Goal: Task Accomplishment & Management: Complete application form

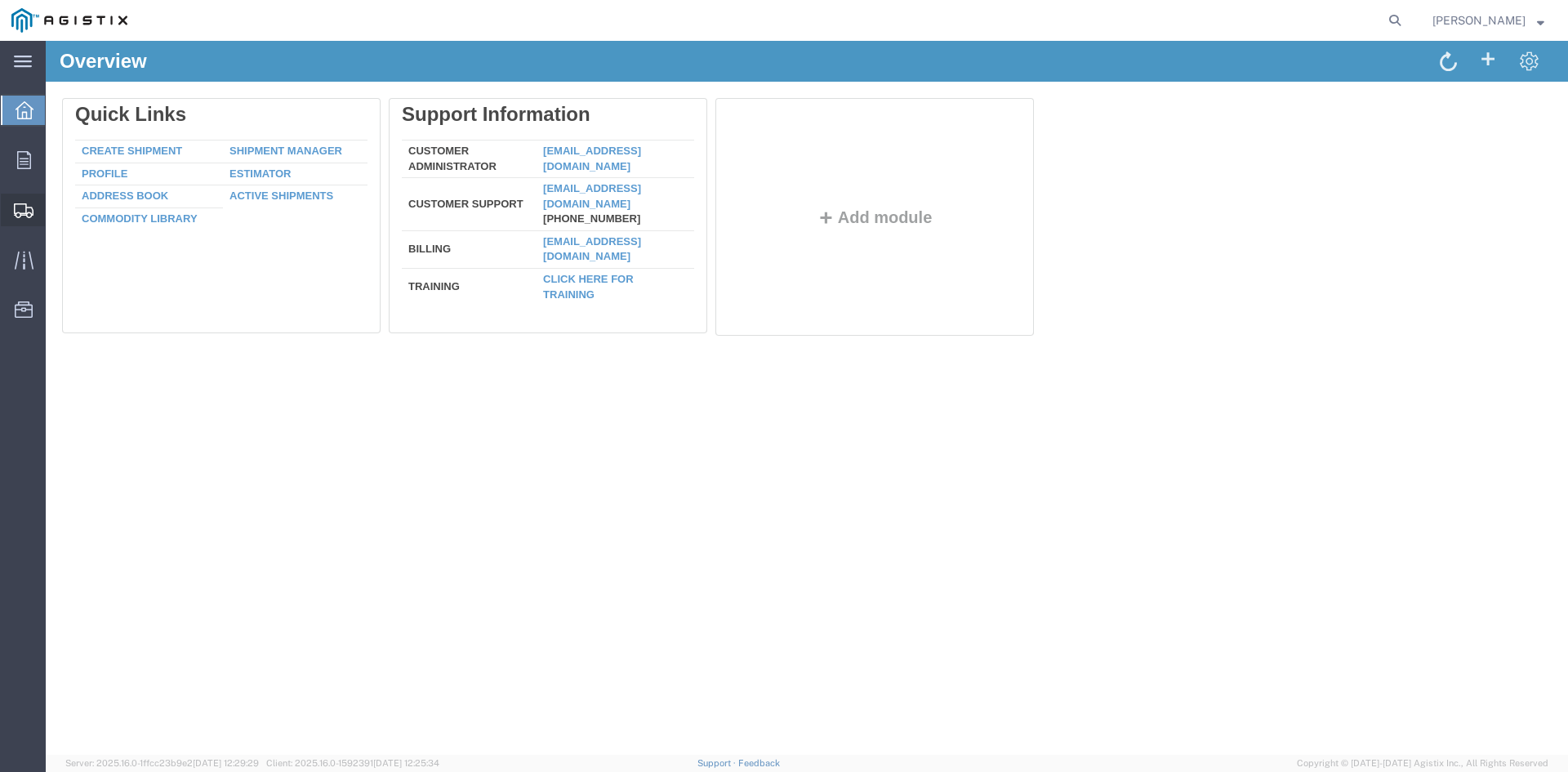
click at [0, 0] on span "Create from Template" at bounding box center [0, 0] width 0 height 0
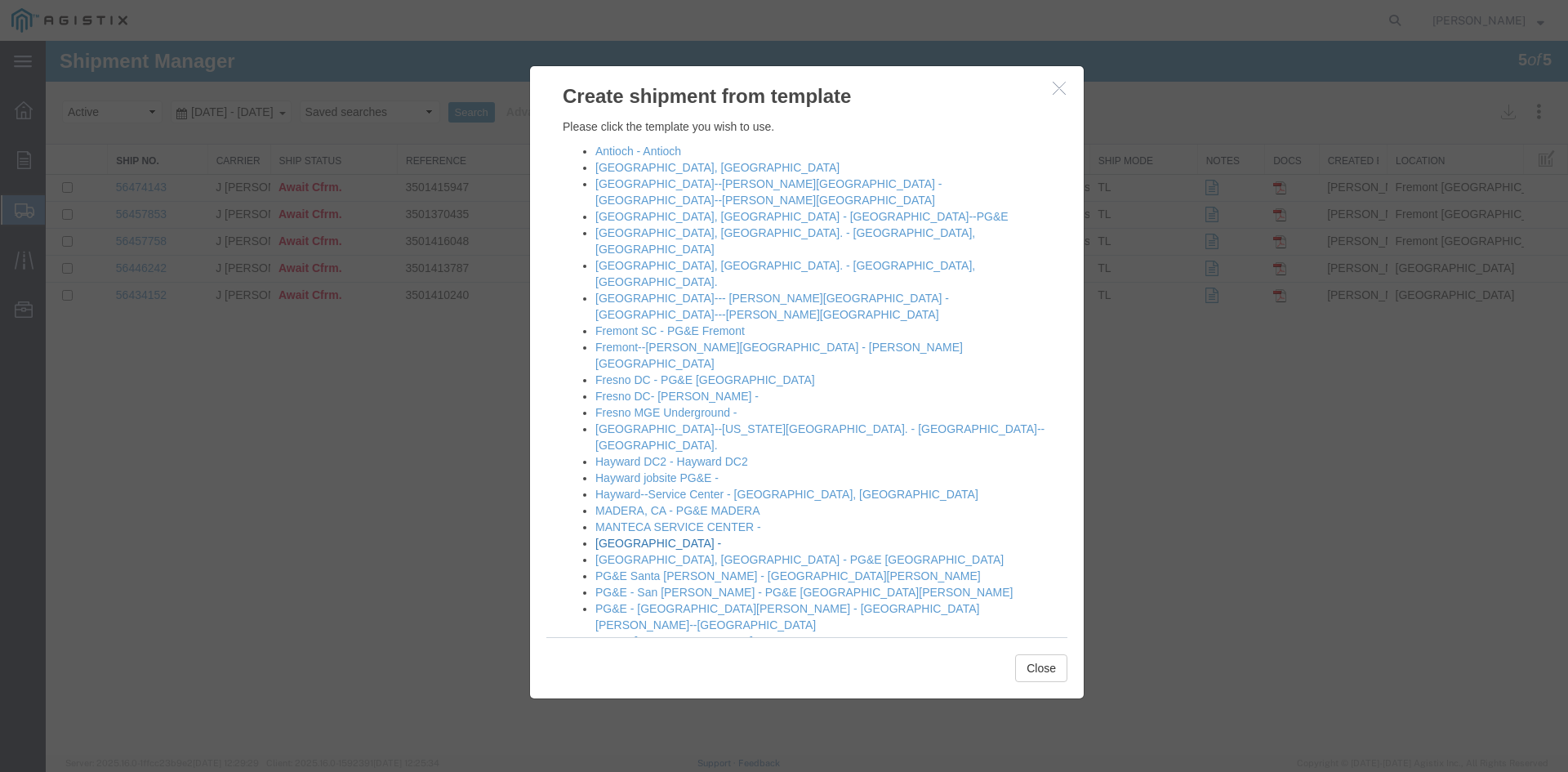
click at [628, 537] on link "[GEOGRAPHIC_DATA] -" at bounding box center [659, 543] width 126 height 13
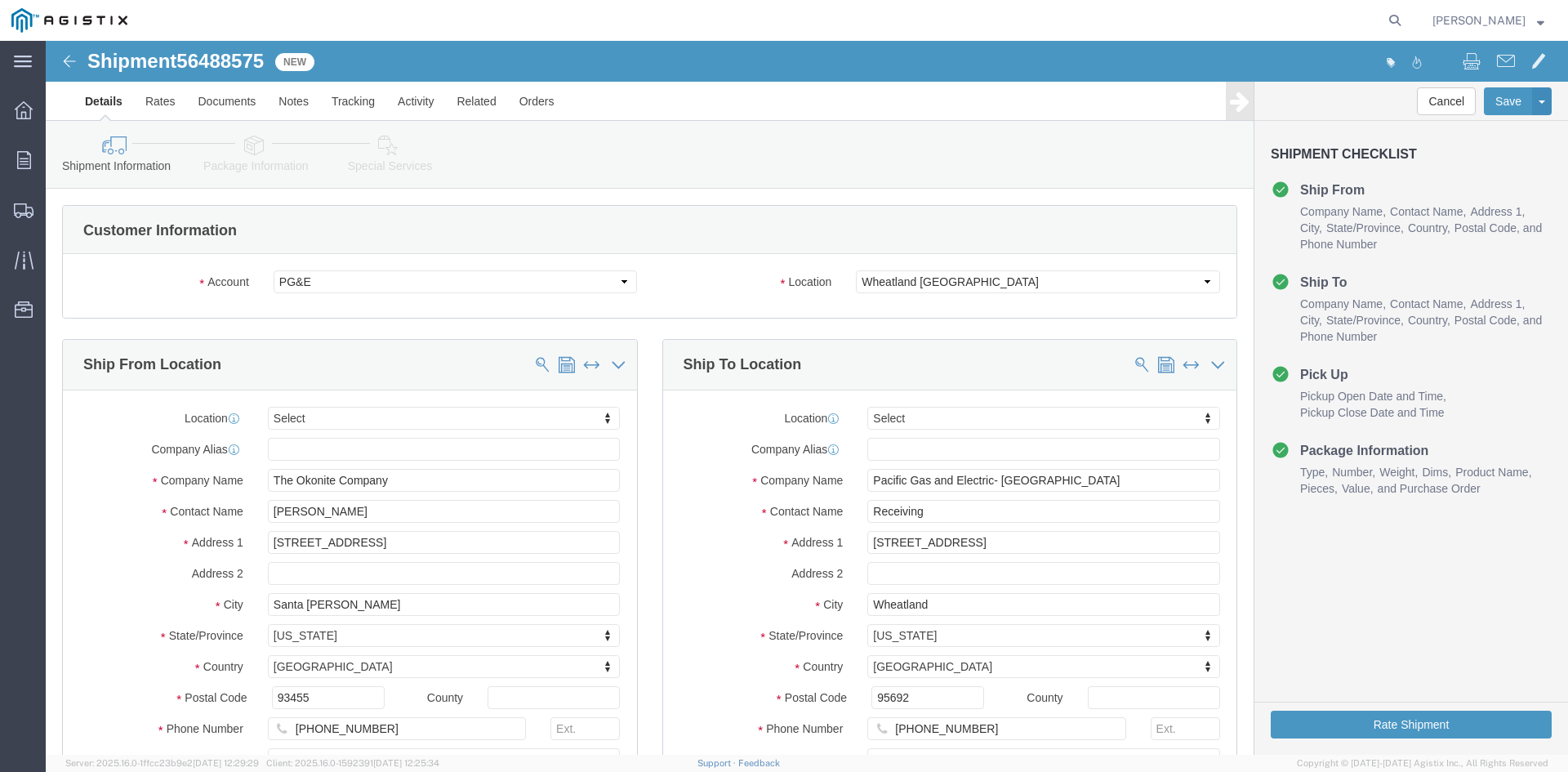
select select
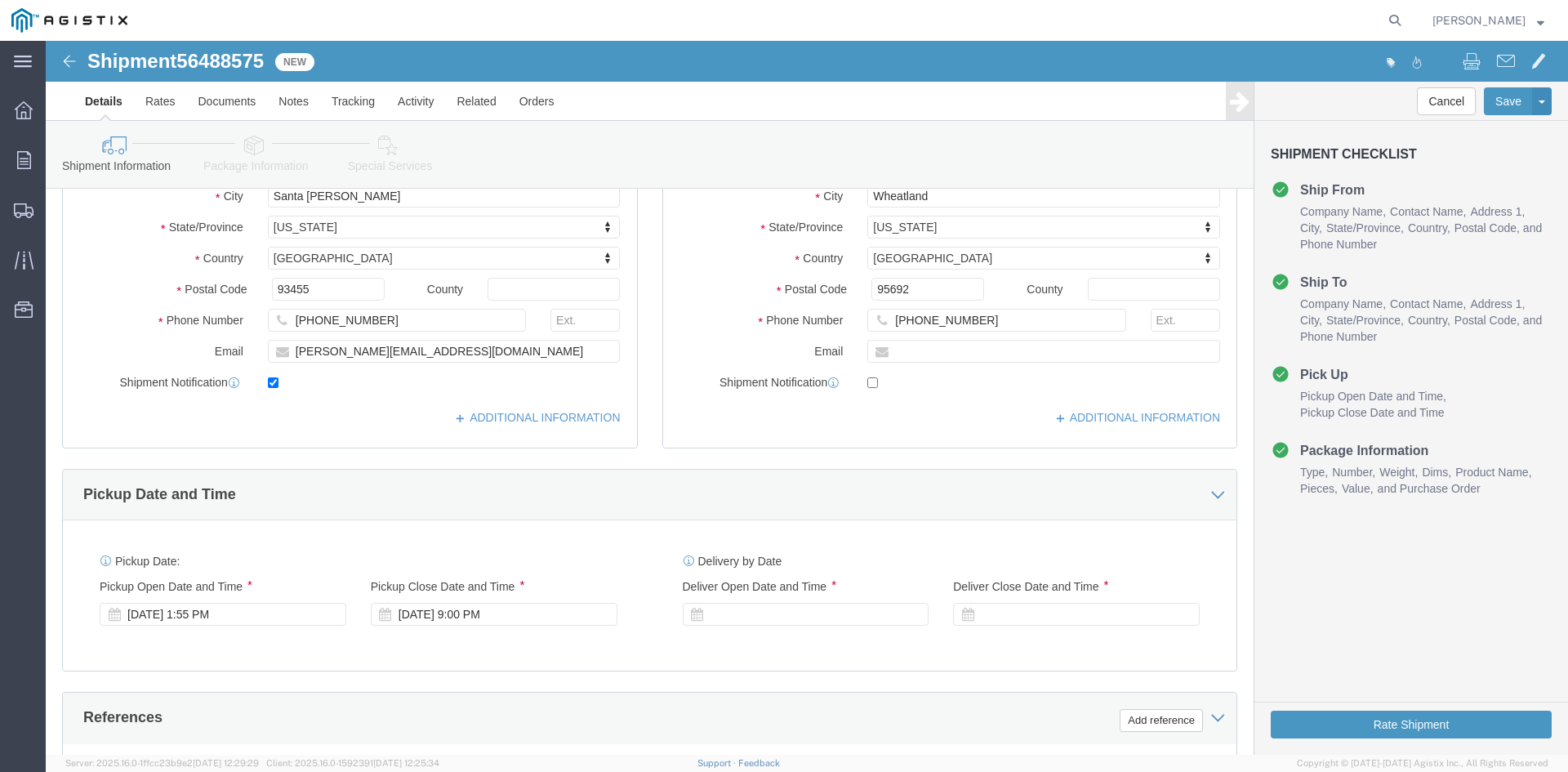
scroll to position [490, 0]
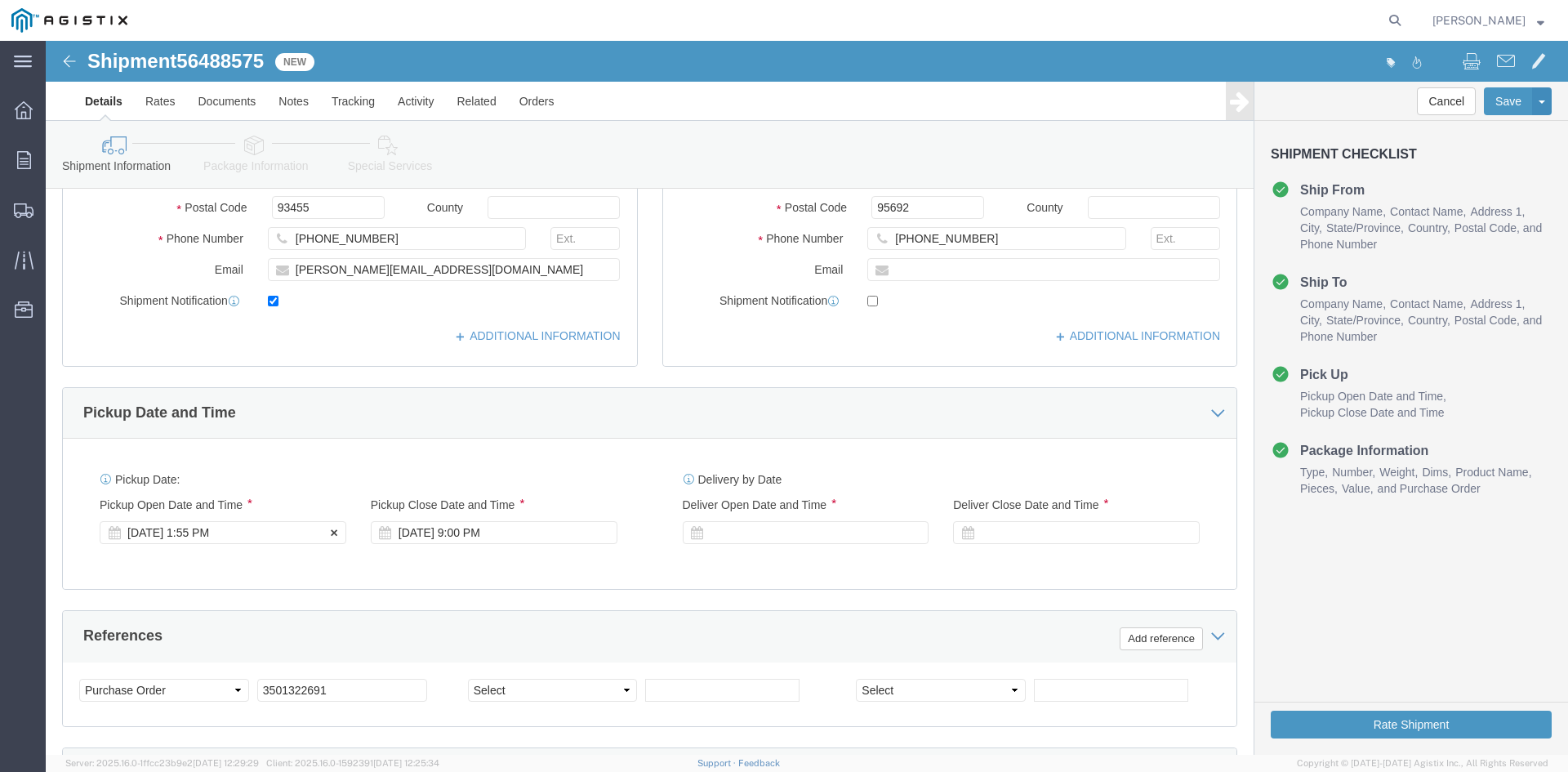
click div "[DATE] 1:55 PM"
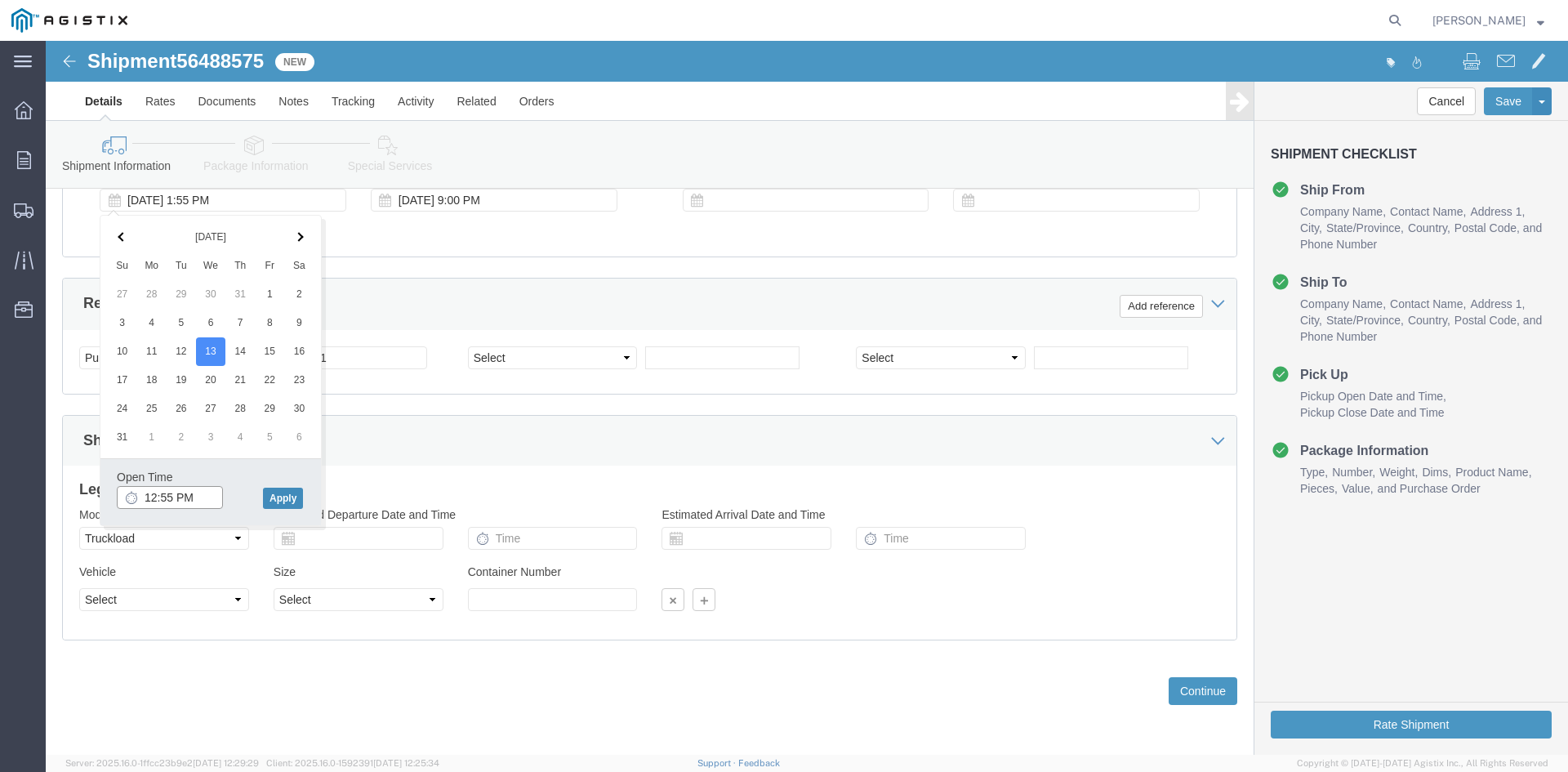
type input "12:55 PM"
click button "Apply"
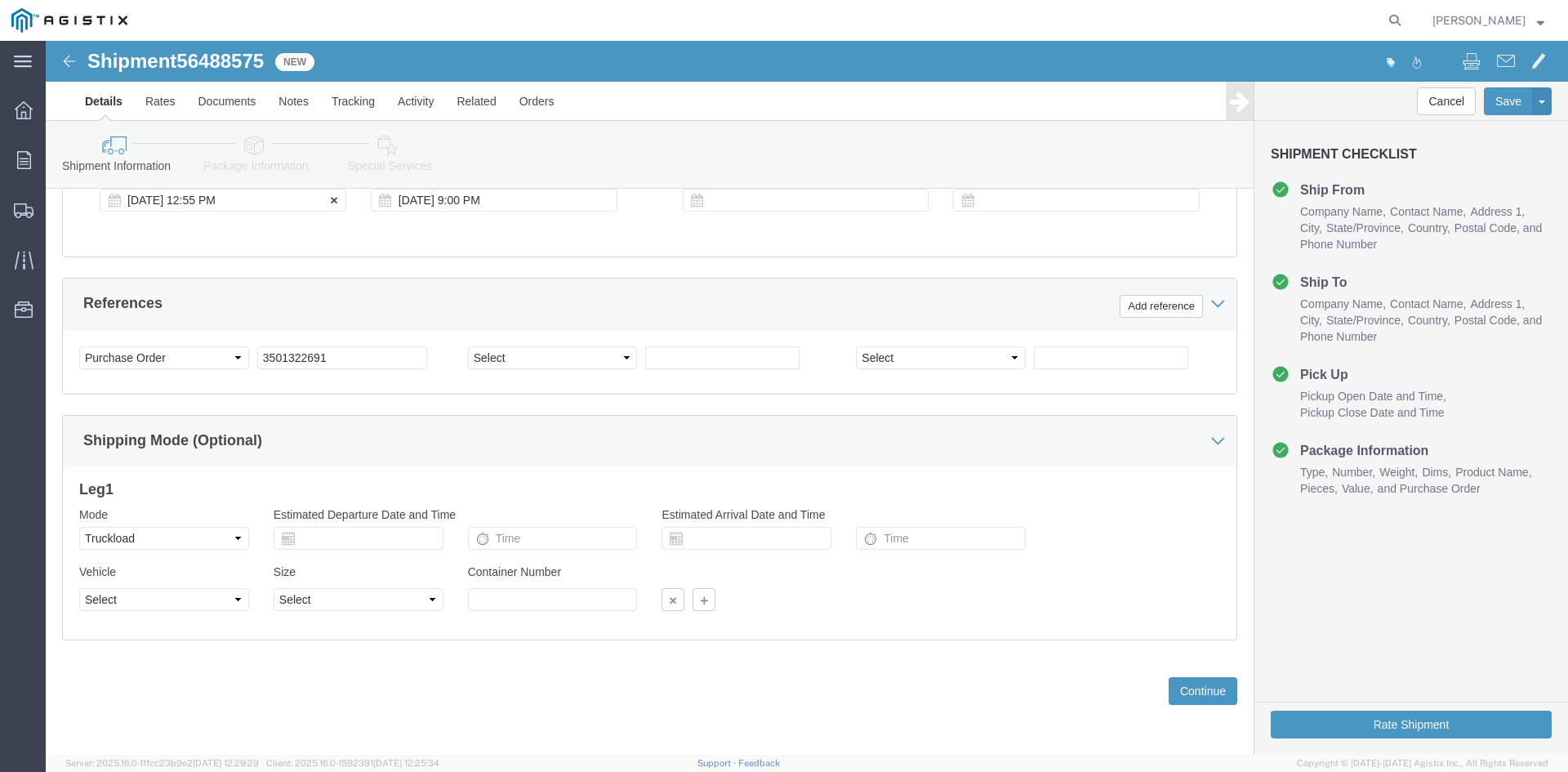
click div "[DATE] 12:55 PM"
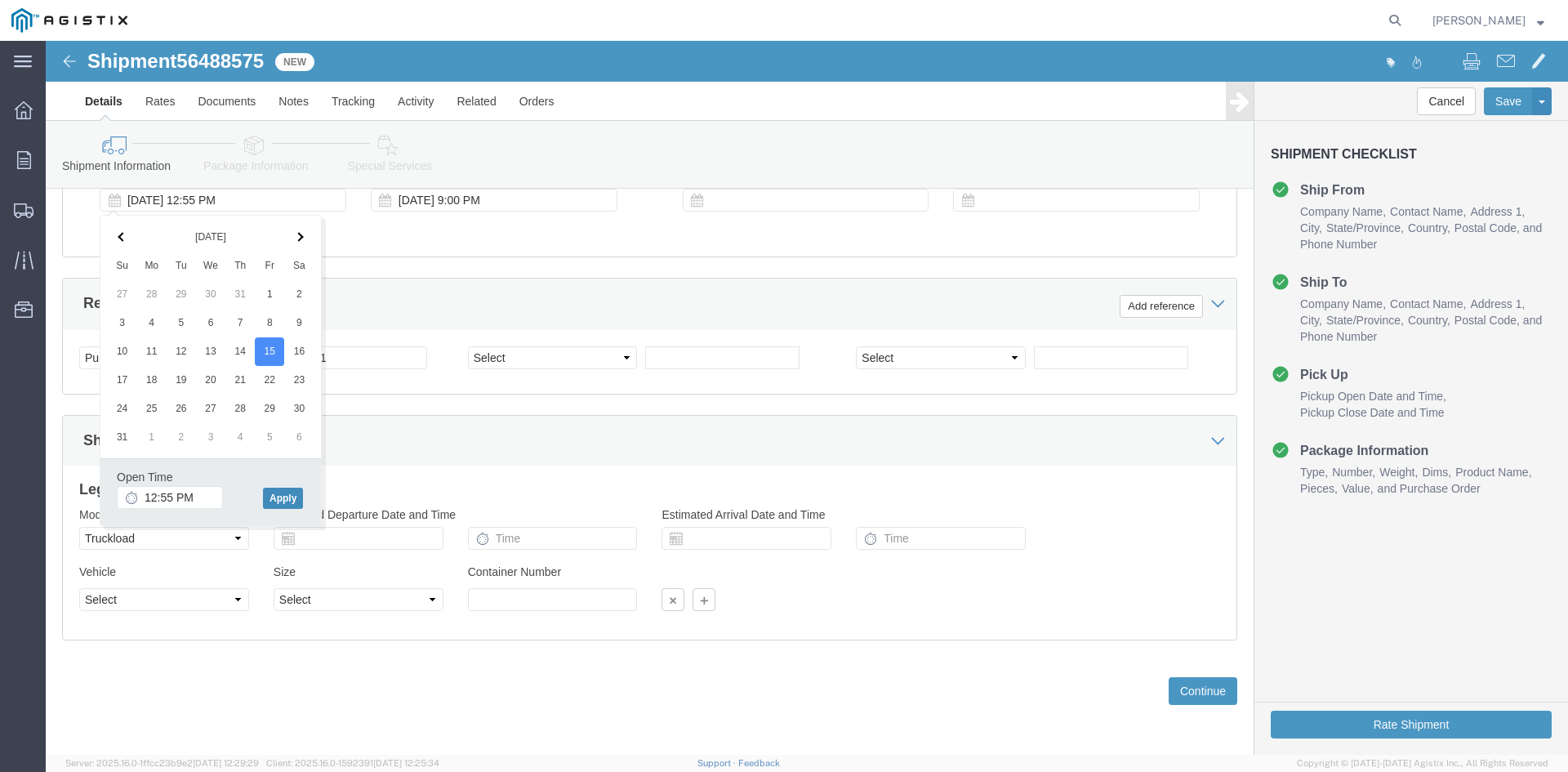
click button "Apply"
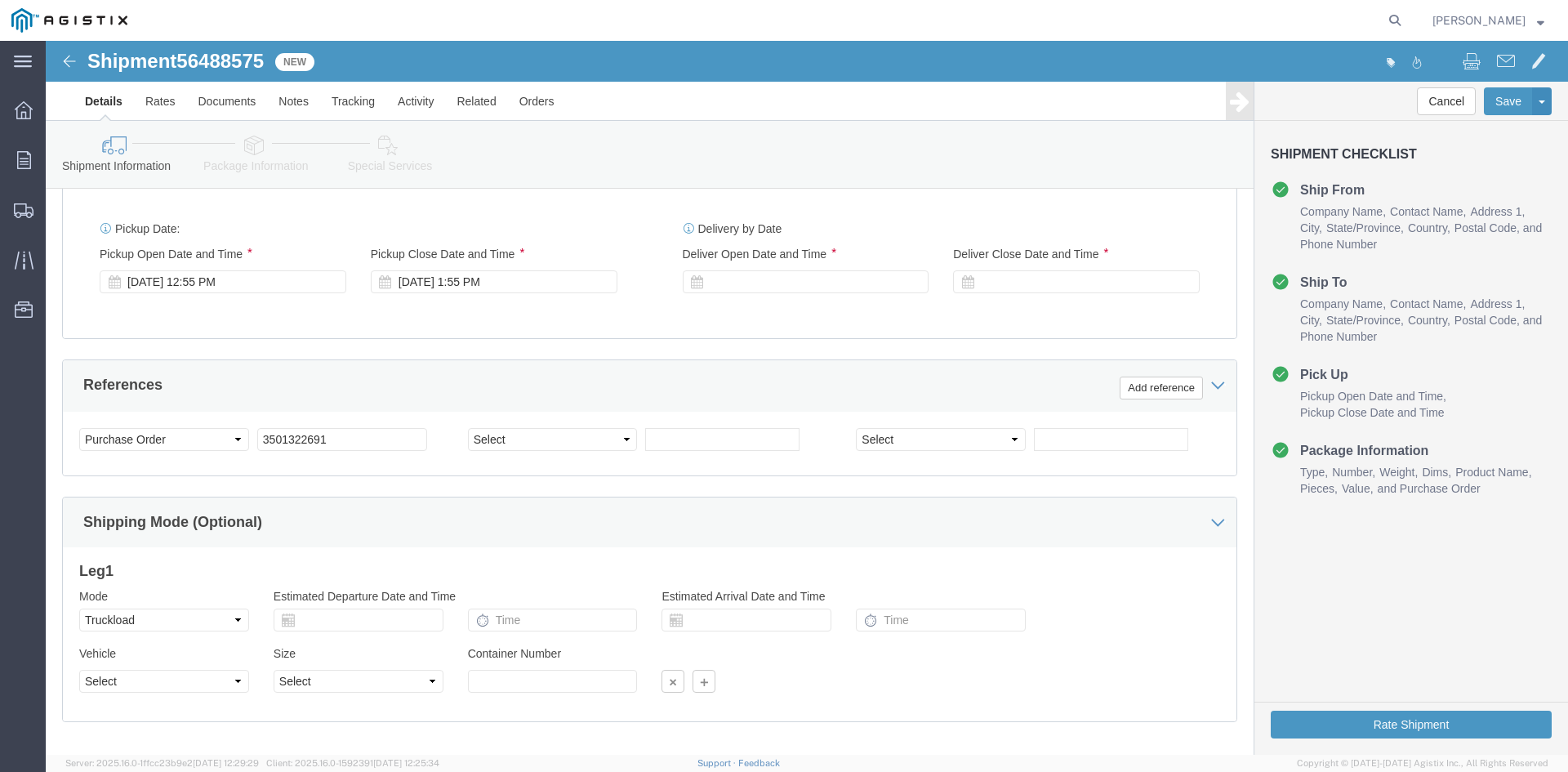
scroll to position [659, 0]
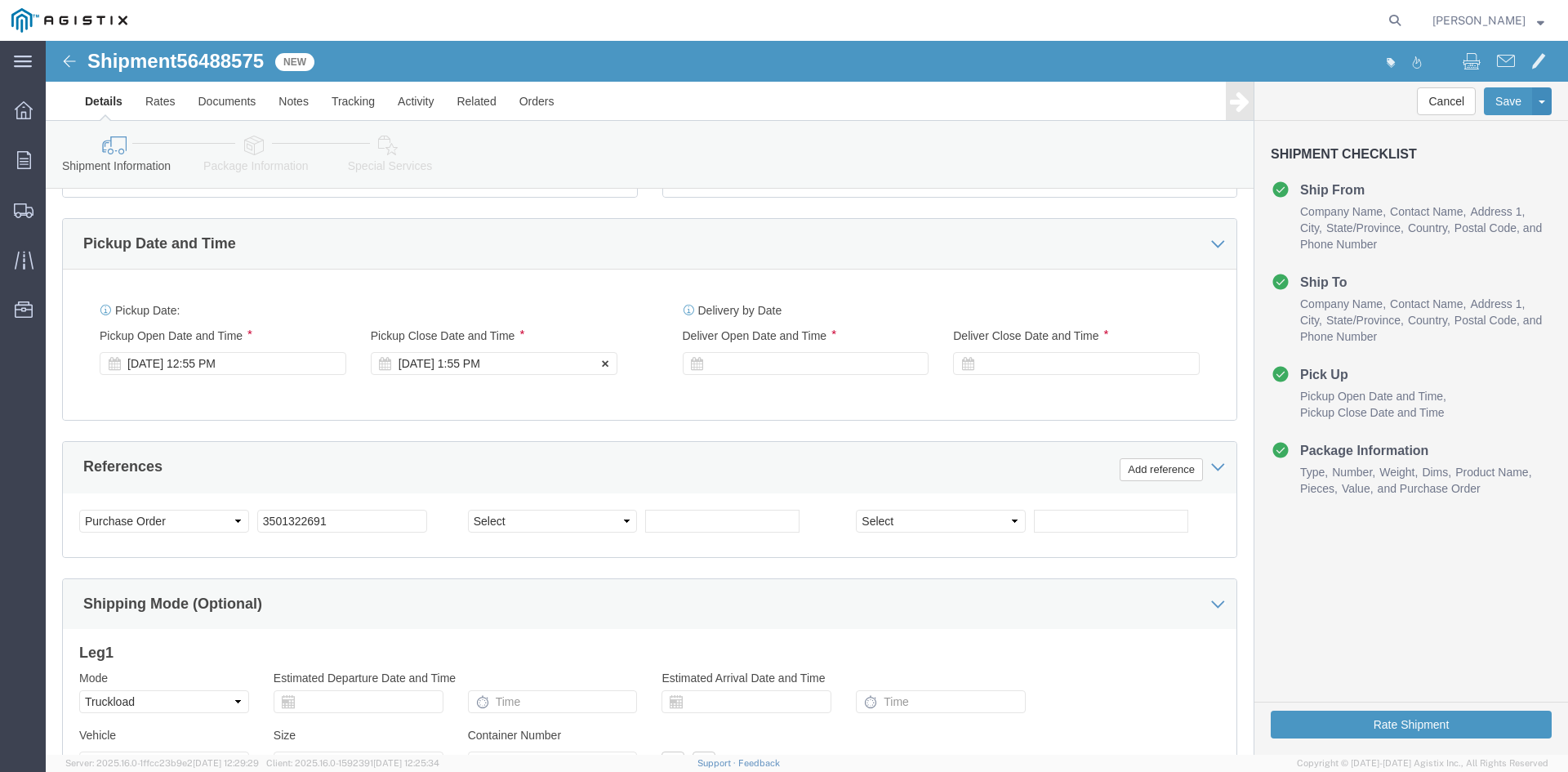
click div "[DATE] 1:55 PM"
click button "Apply"
click div
click button "Apply"
click div
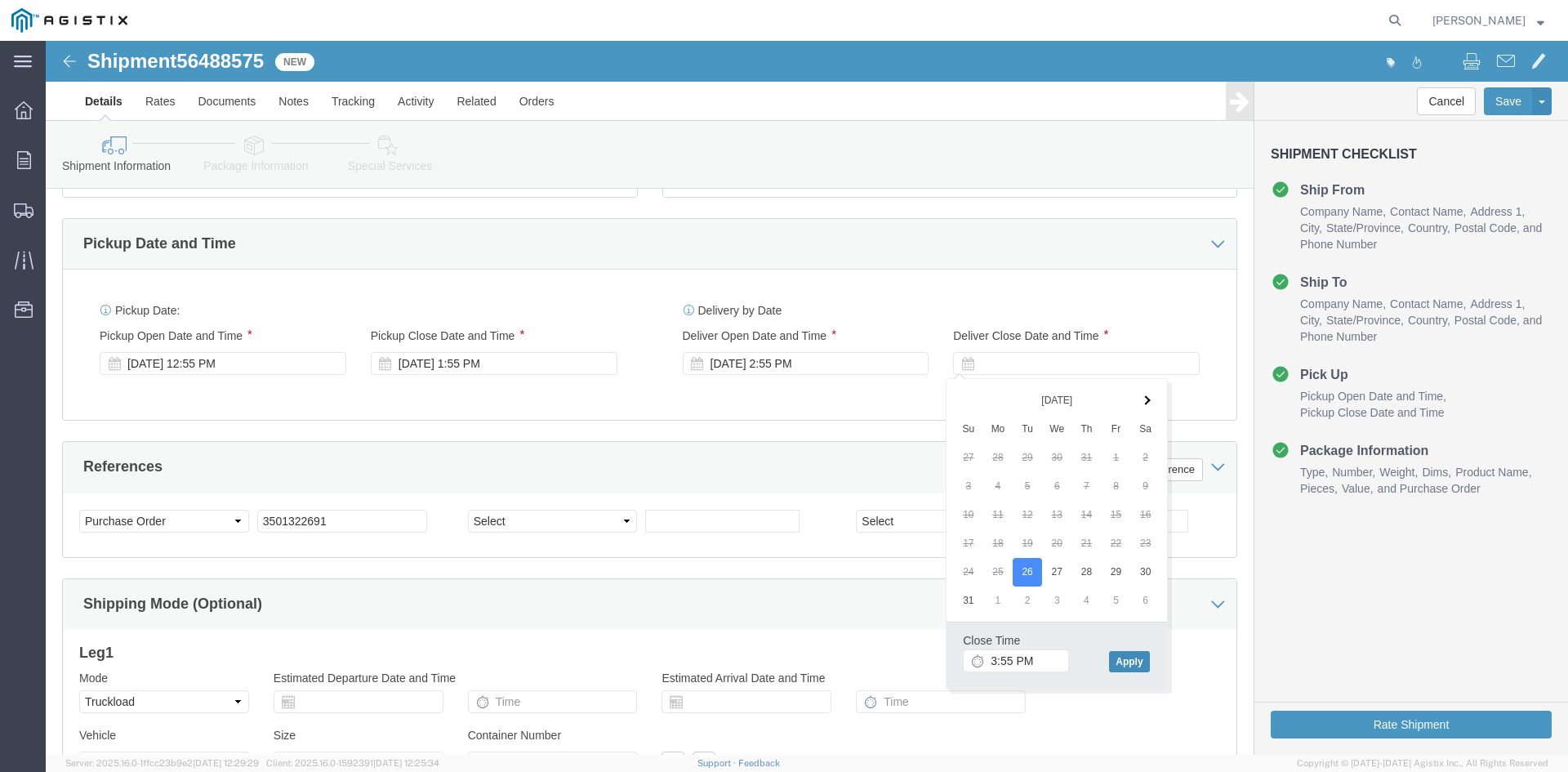
click button "Apply"
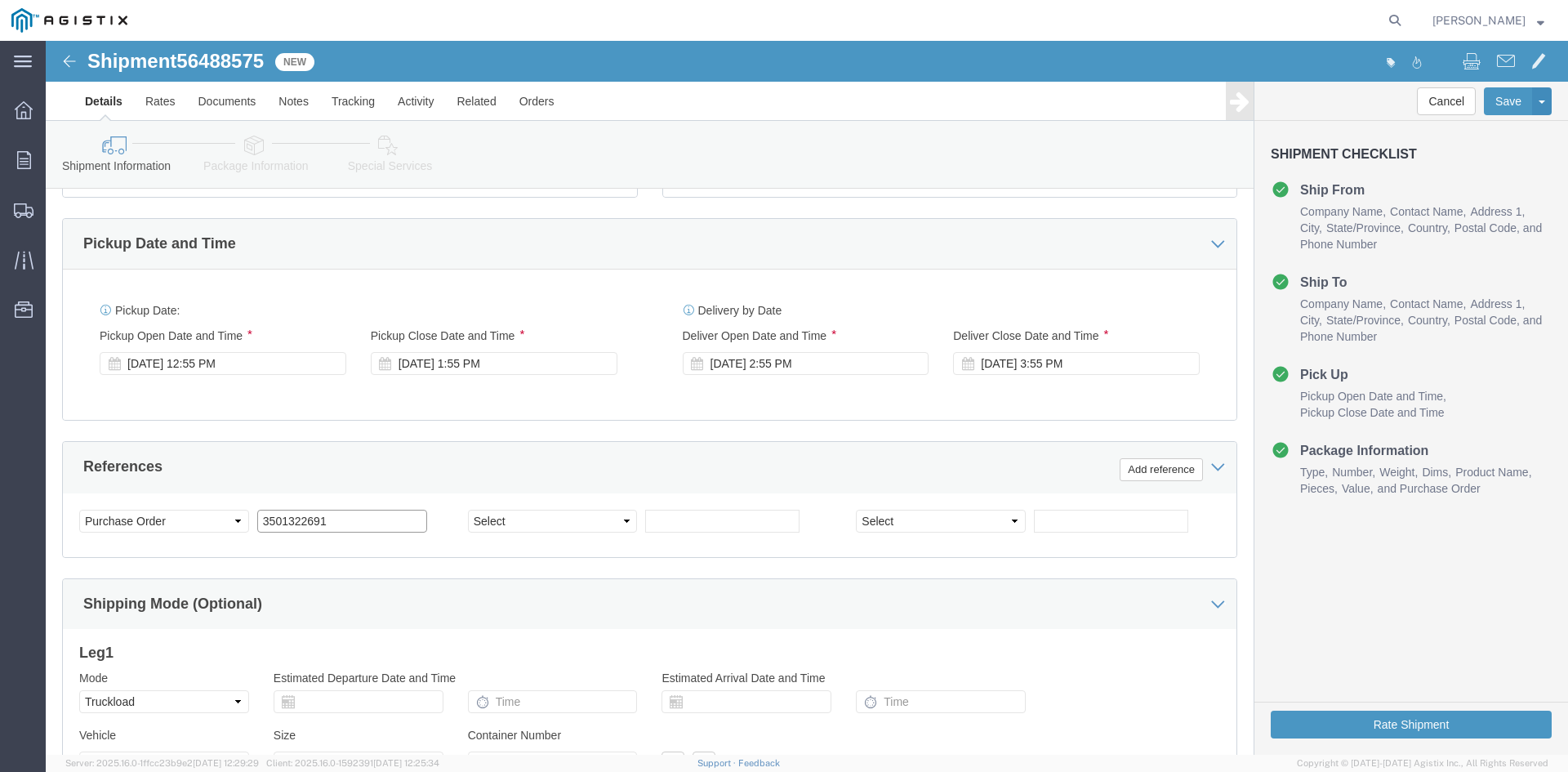
click input "3501322691"
type input "3501412780"
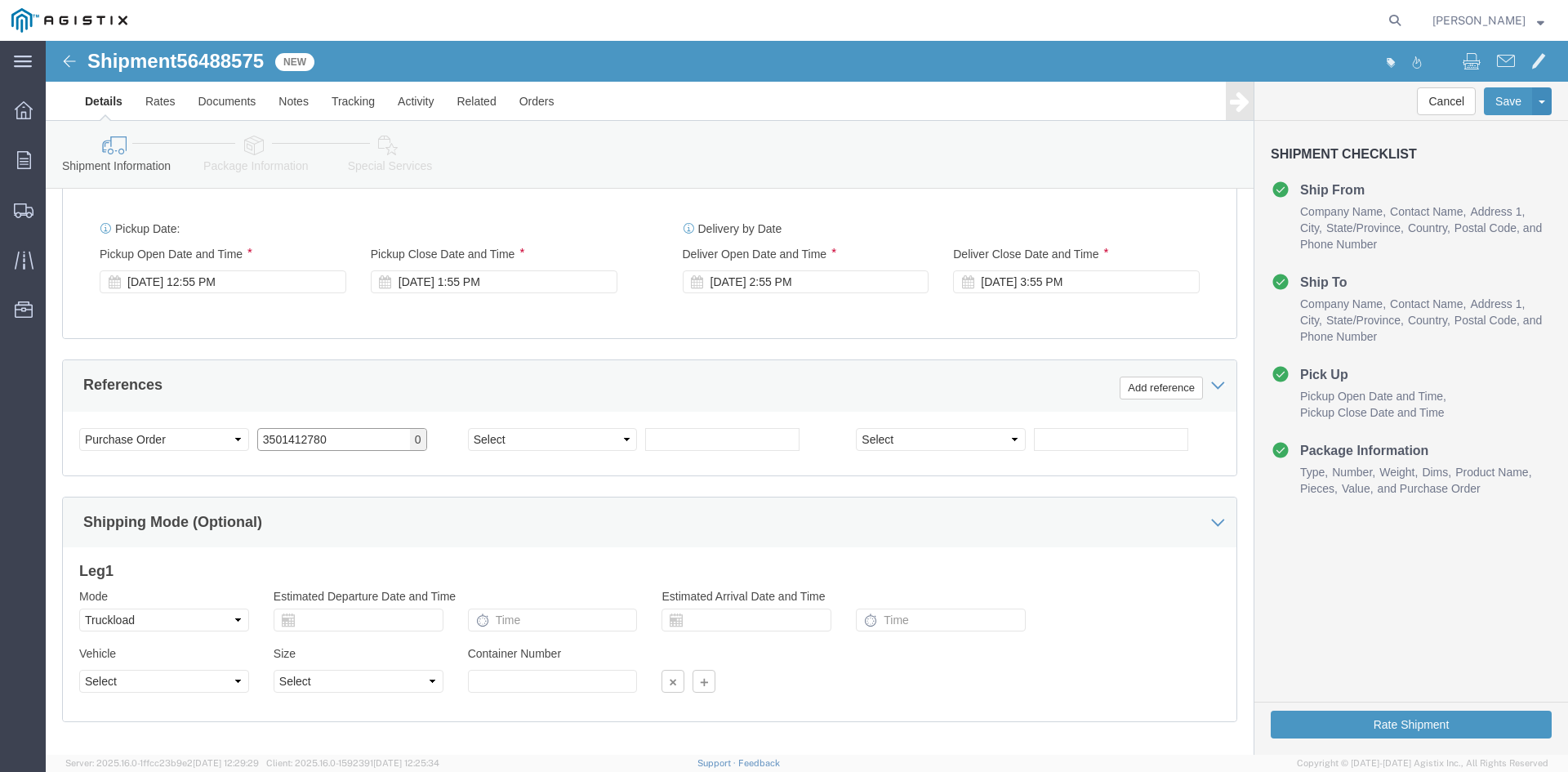
click input "3501412780"
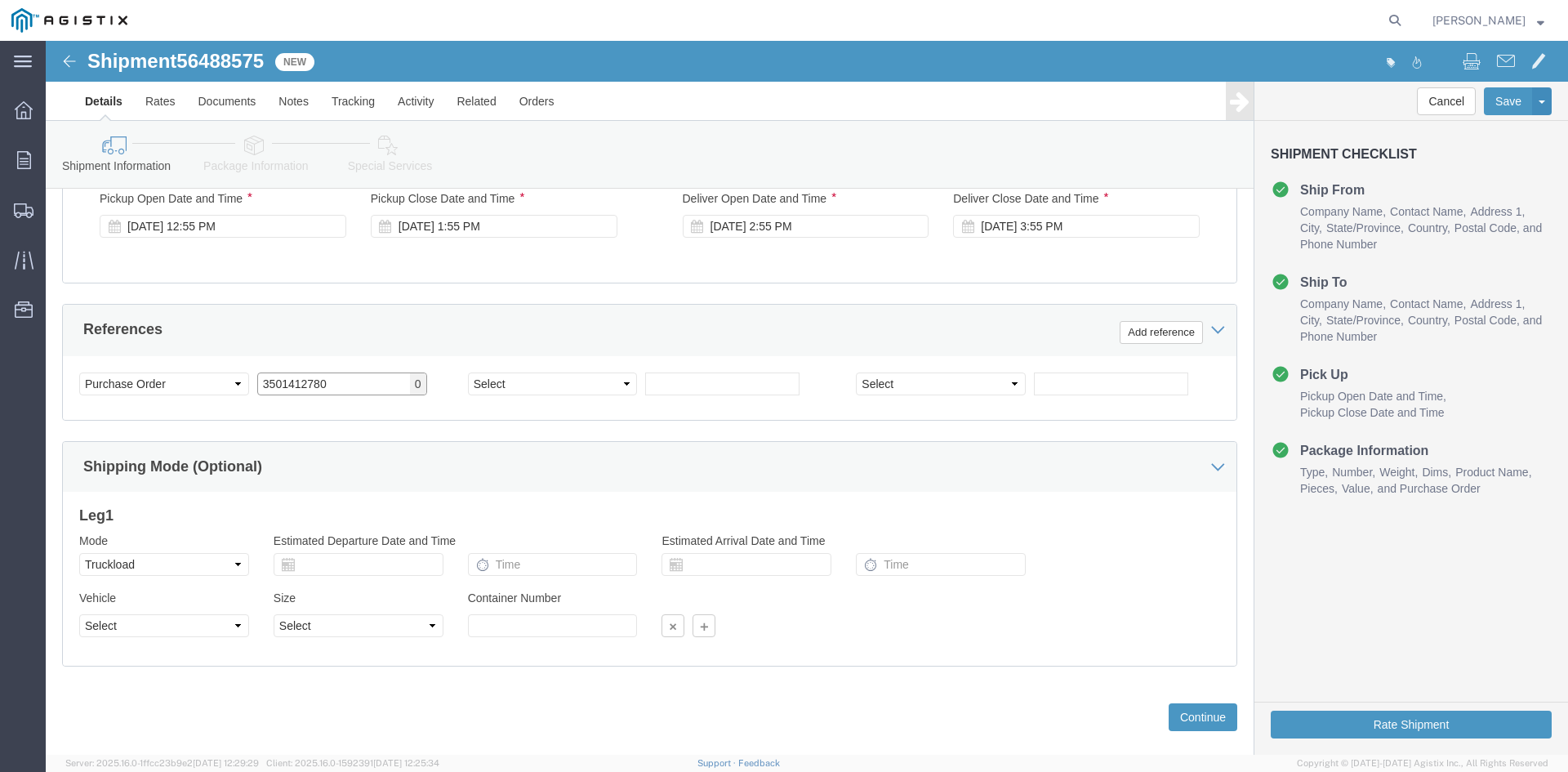
scroll to position [823, 0]
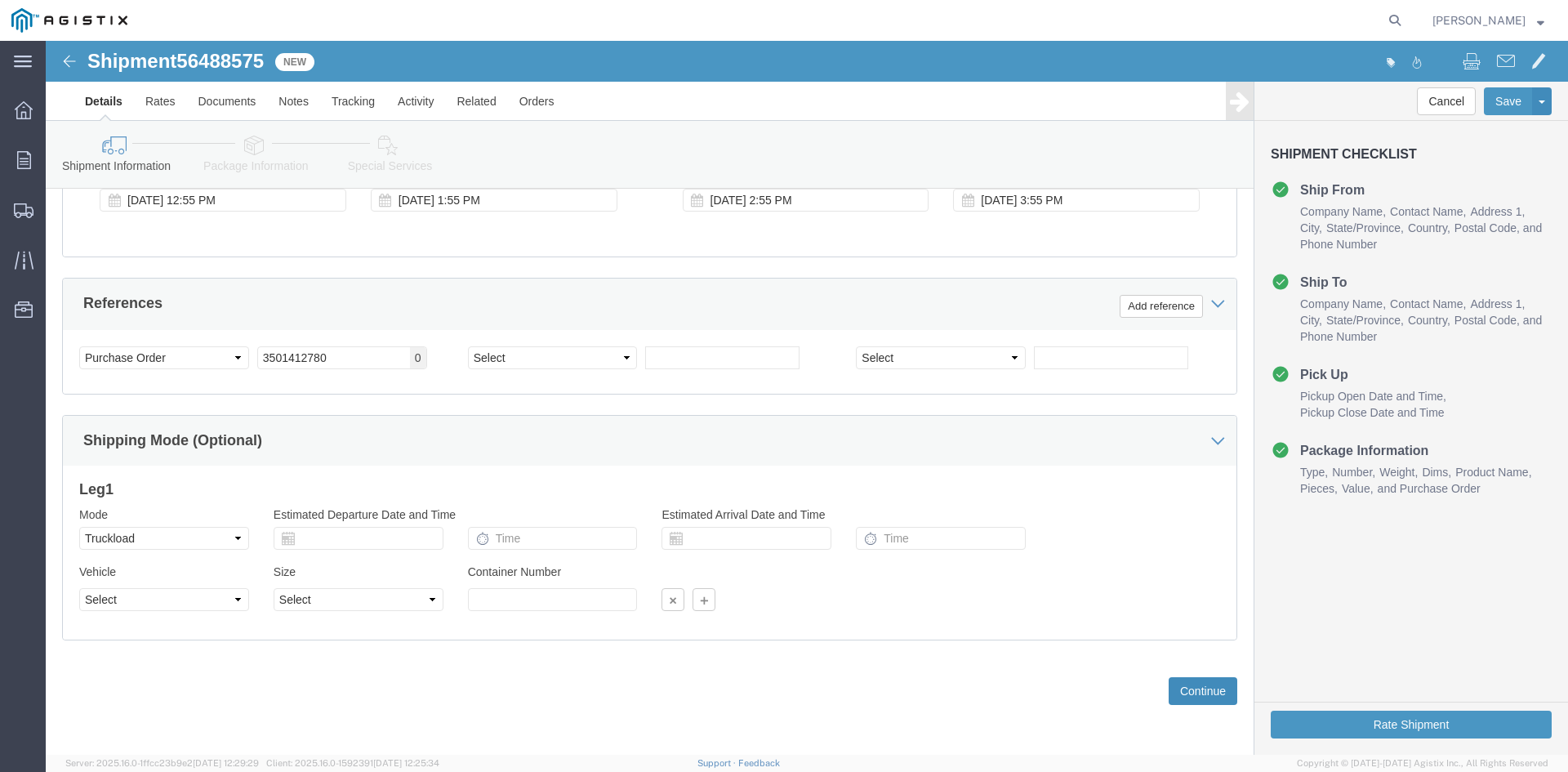
click button "Continue"
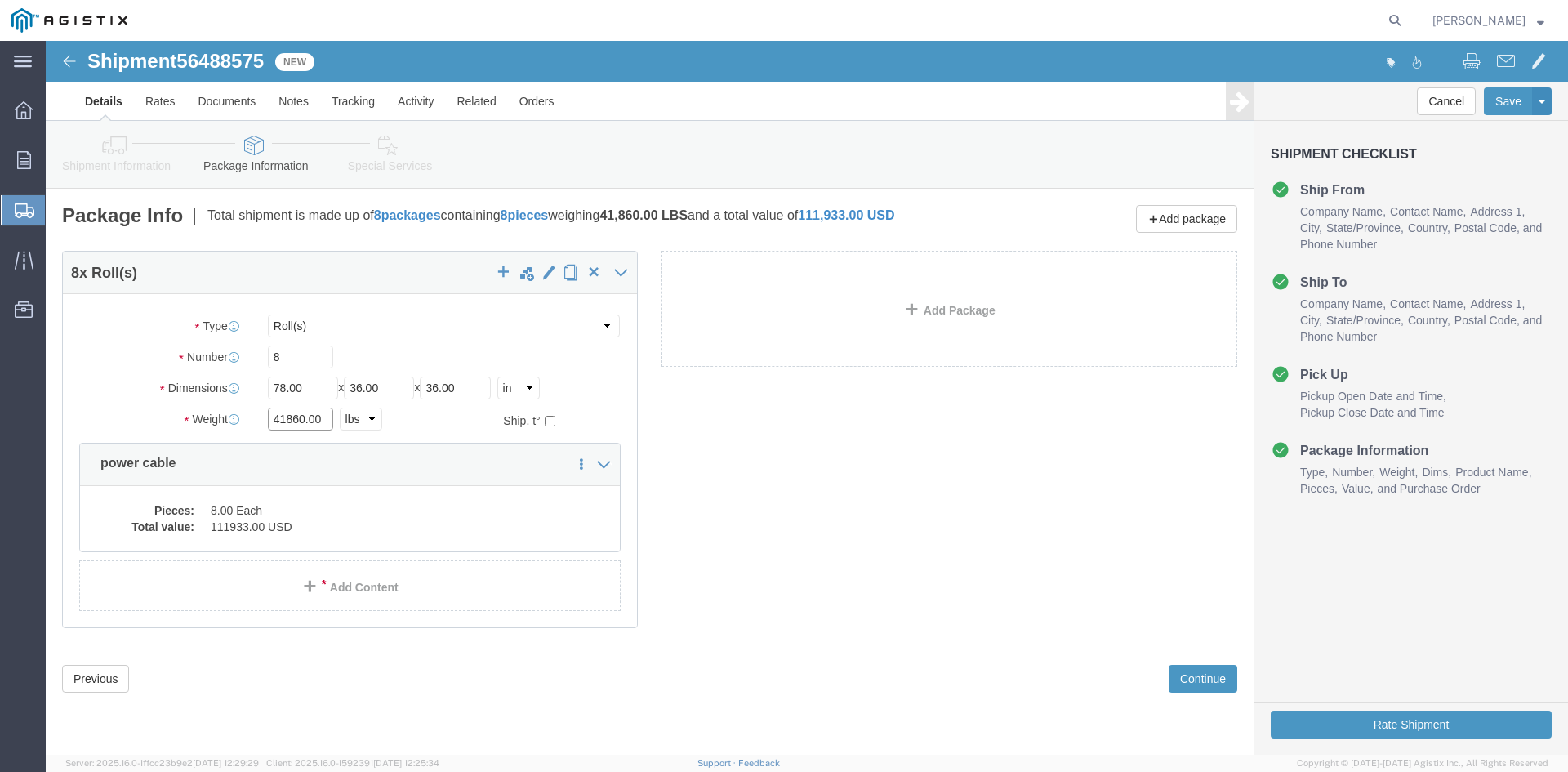
click input "41860.00"
type input "4"
type input "39760"
click div "8 x Roll(s) Package Type Select Bulk Bundle(s) Cardboard Box(es) Carton(s) Crat…"
click dd "8.00 Each"
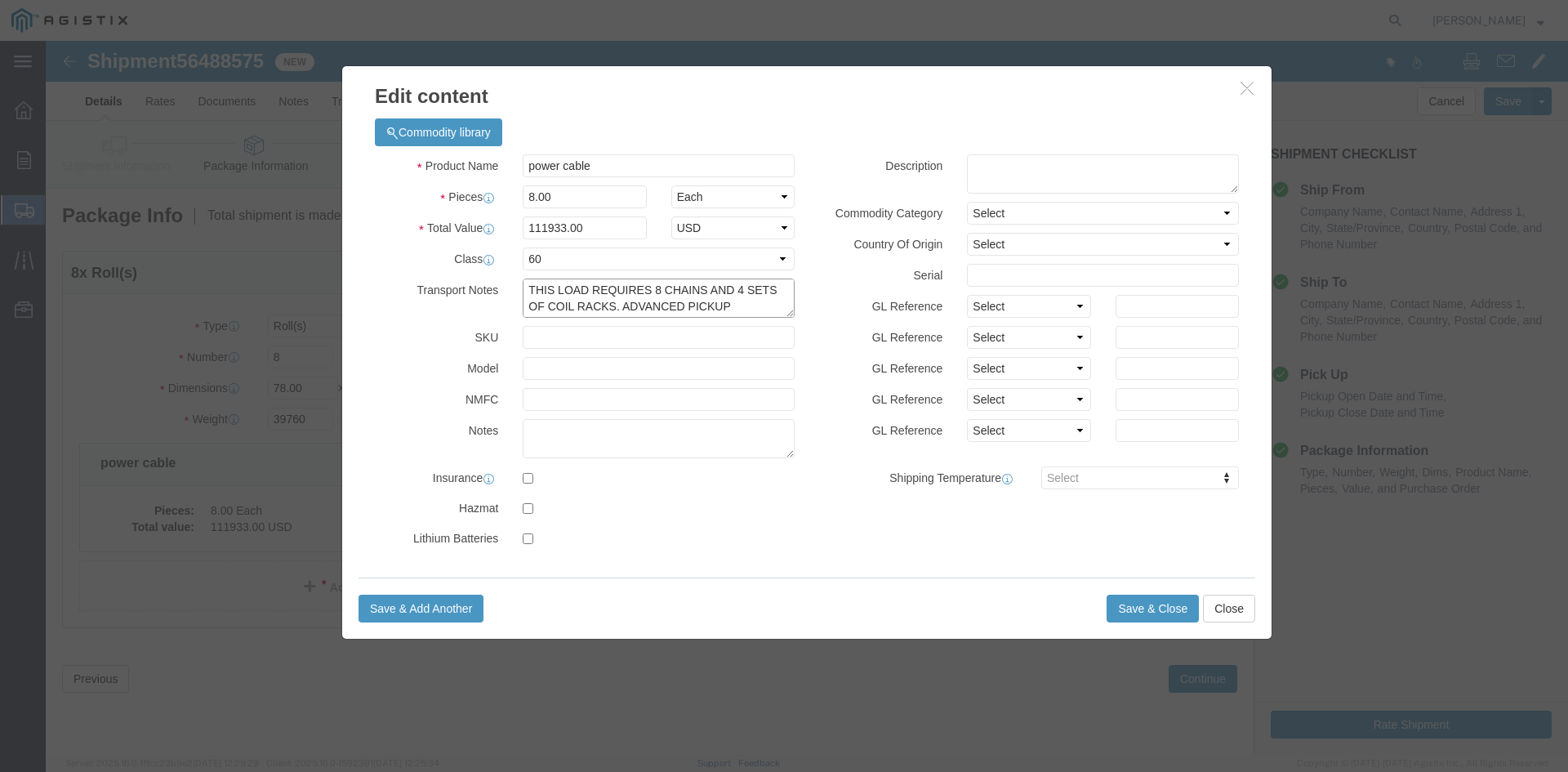
scroll to position [16, 0]
drag, startPoint x: 485, startPoint y: 248, endPoint x: 685, endPoint y: 267, distance: 200.9
click textarea "THIS LOAD REQUIRES 8 CHAINS AND 4 SETS OF COIL RACKS. ADVANCED PICKUP NOTIFICAT…"
click textarea
paste textarea "THIS LOAD REQUIRES 8 CHAINS AND 4 SETS OF COIL RACKS. ADVANCED PICKUP NOTIFICAT…"
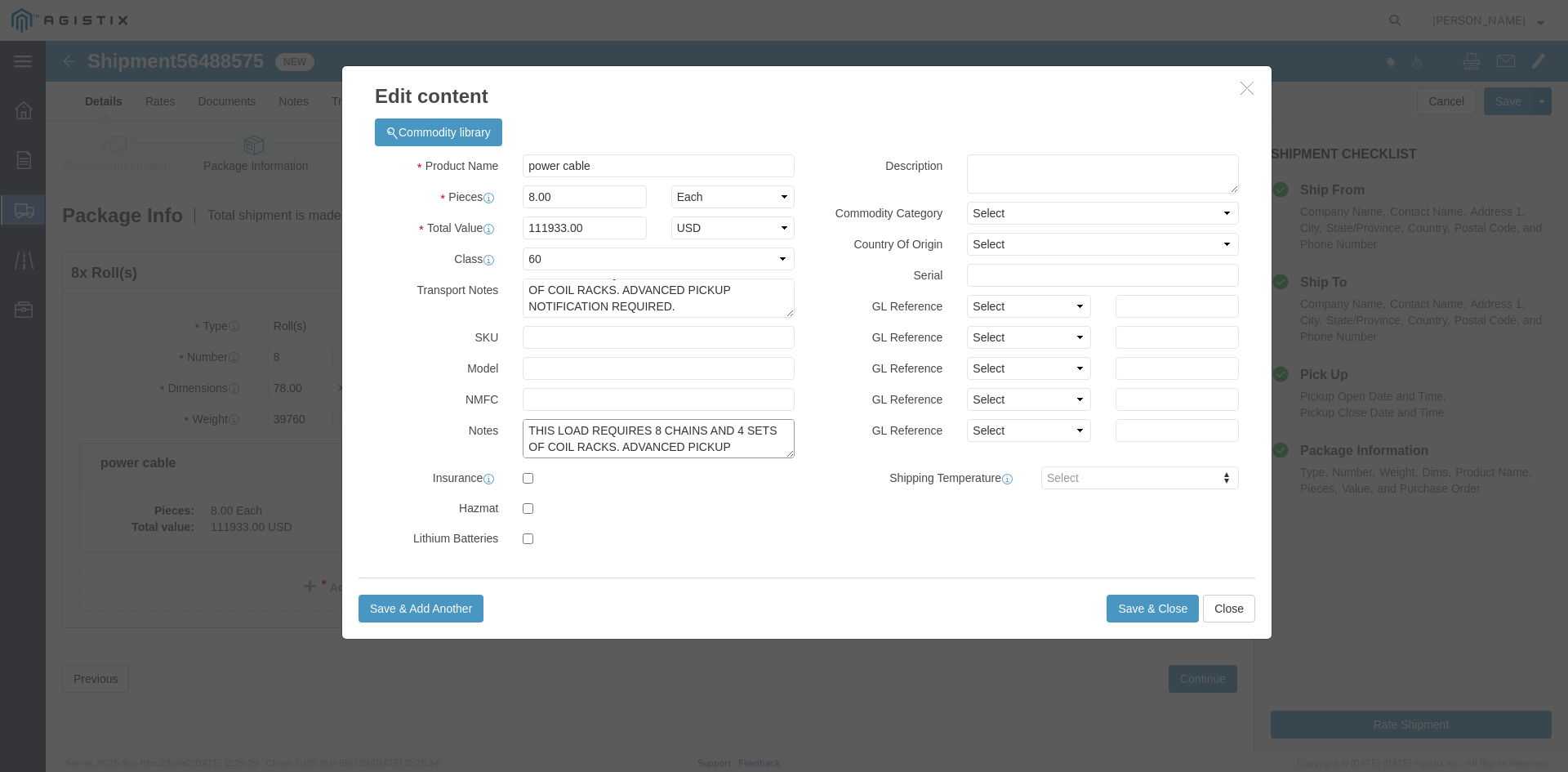
scroll to position [13, 0]
type textarea "THIS LOAD REQUIRES 8 CHAINS AND 4 SETS OF COIL RACKS. ADVANCED PICKUP NOTIFICAT…"
click input "111933.00"
type input "1"
type input "126865"
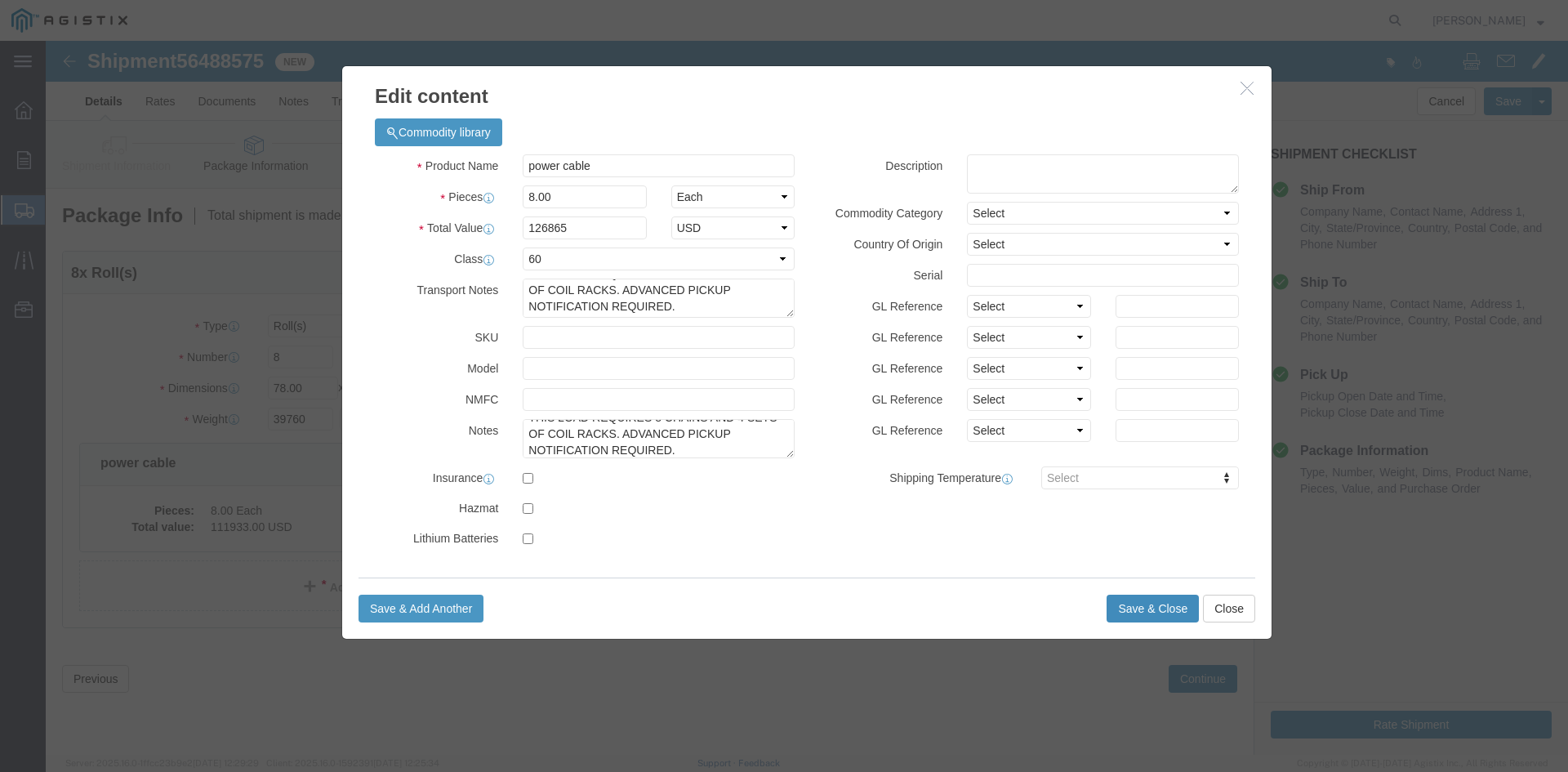
click button "Save & Close"
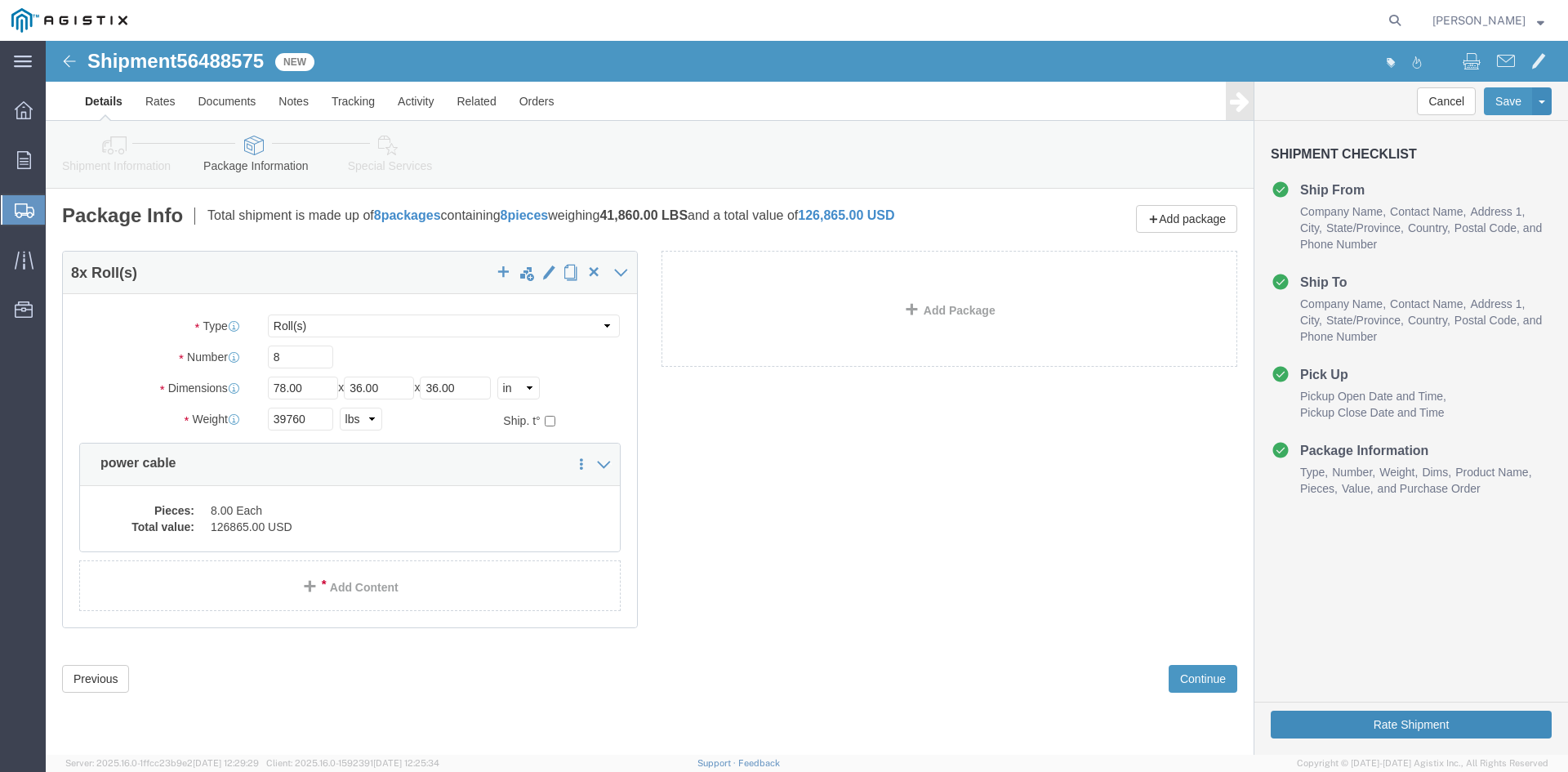
click button "Rate Shipment"
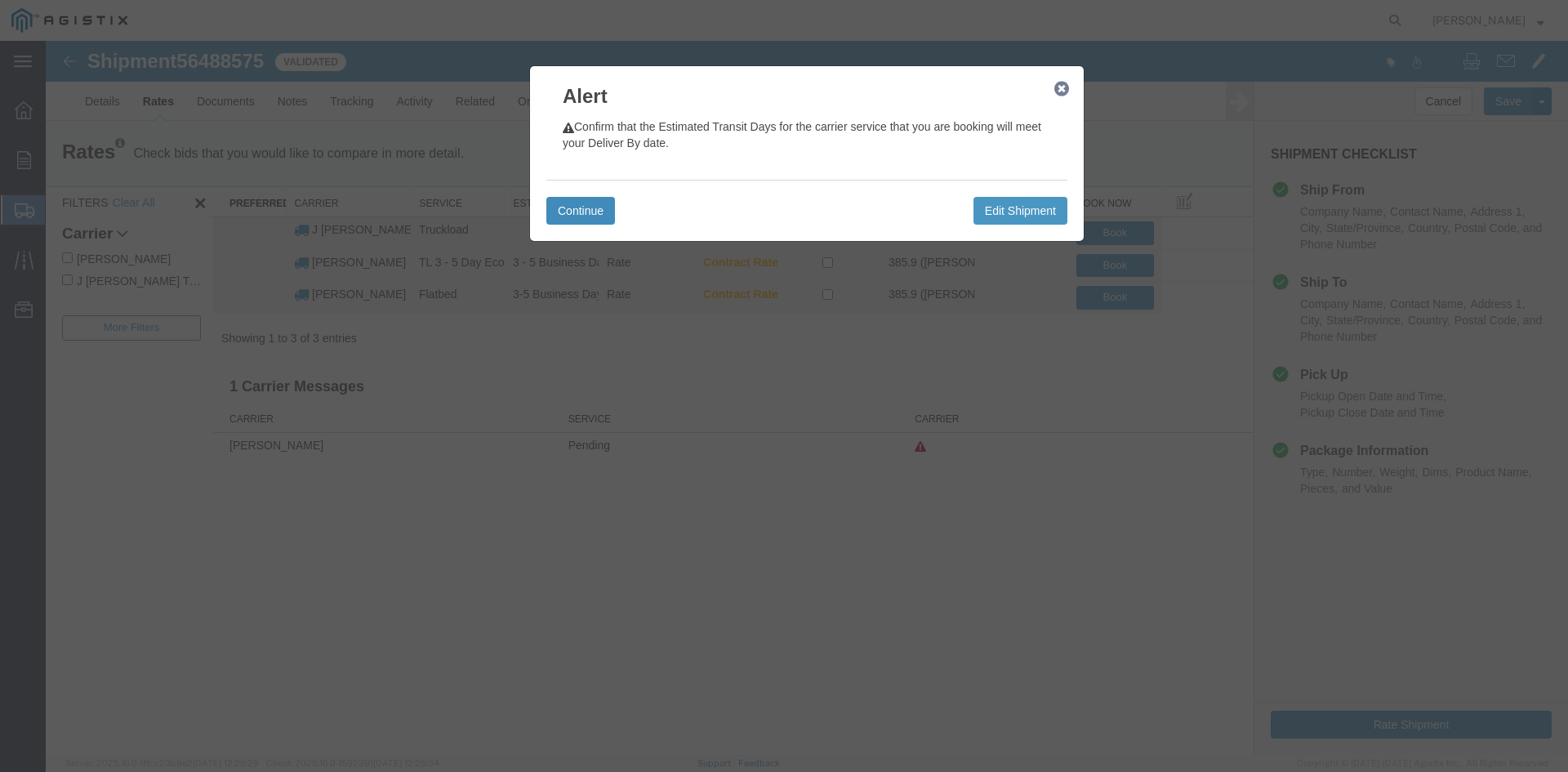
click at [558, 209] on button "Continue" at bounding box center [580, 211] width 68 height 28
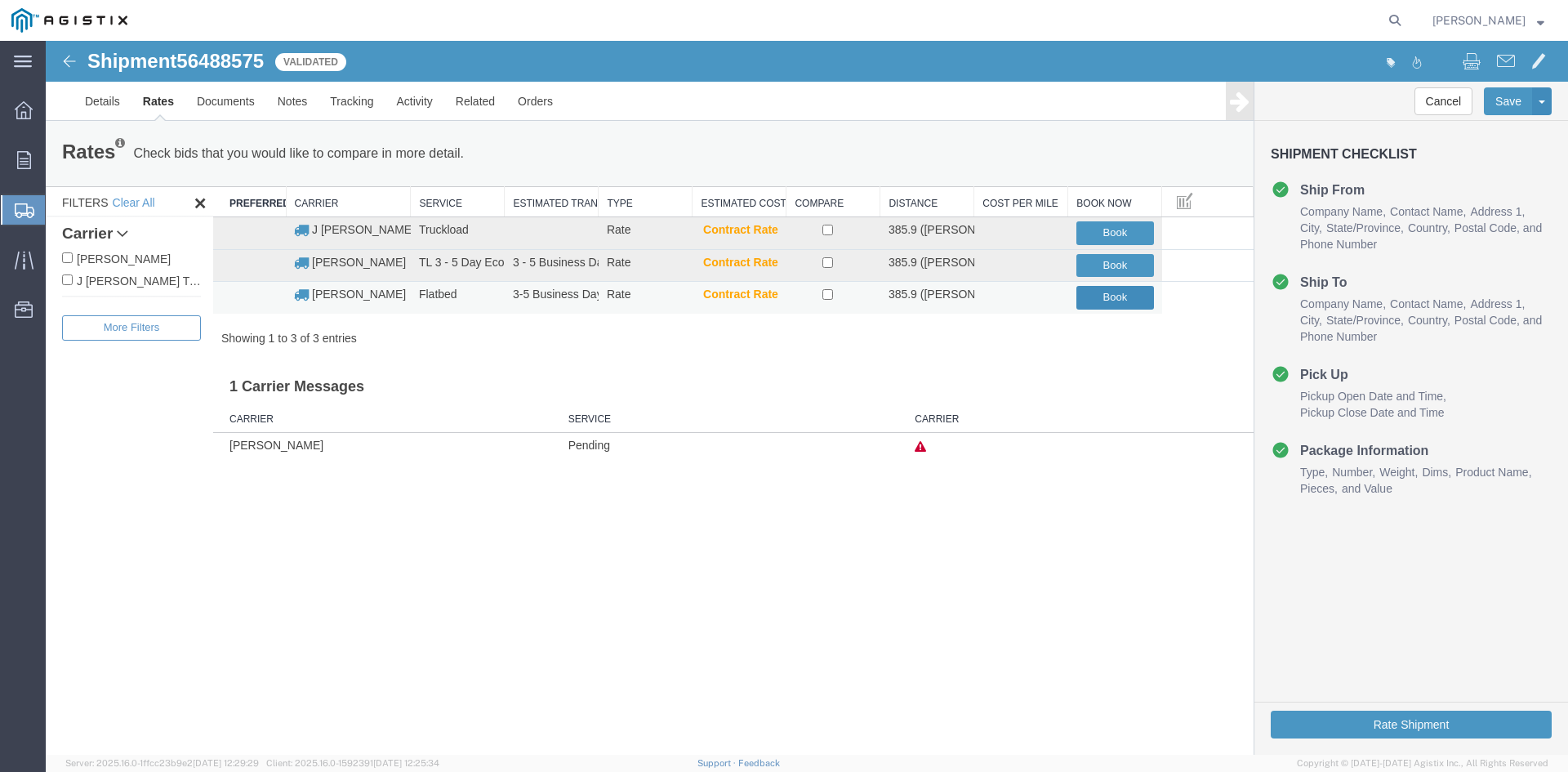
click at [1105, 295] on button "Book" at bounding box center [1114, 298] width 77 height 24
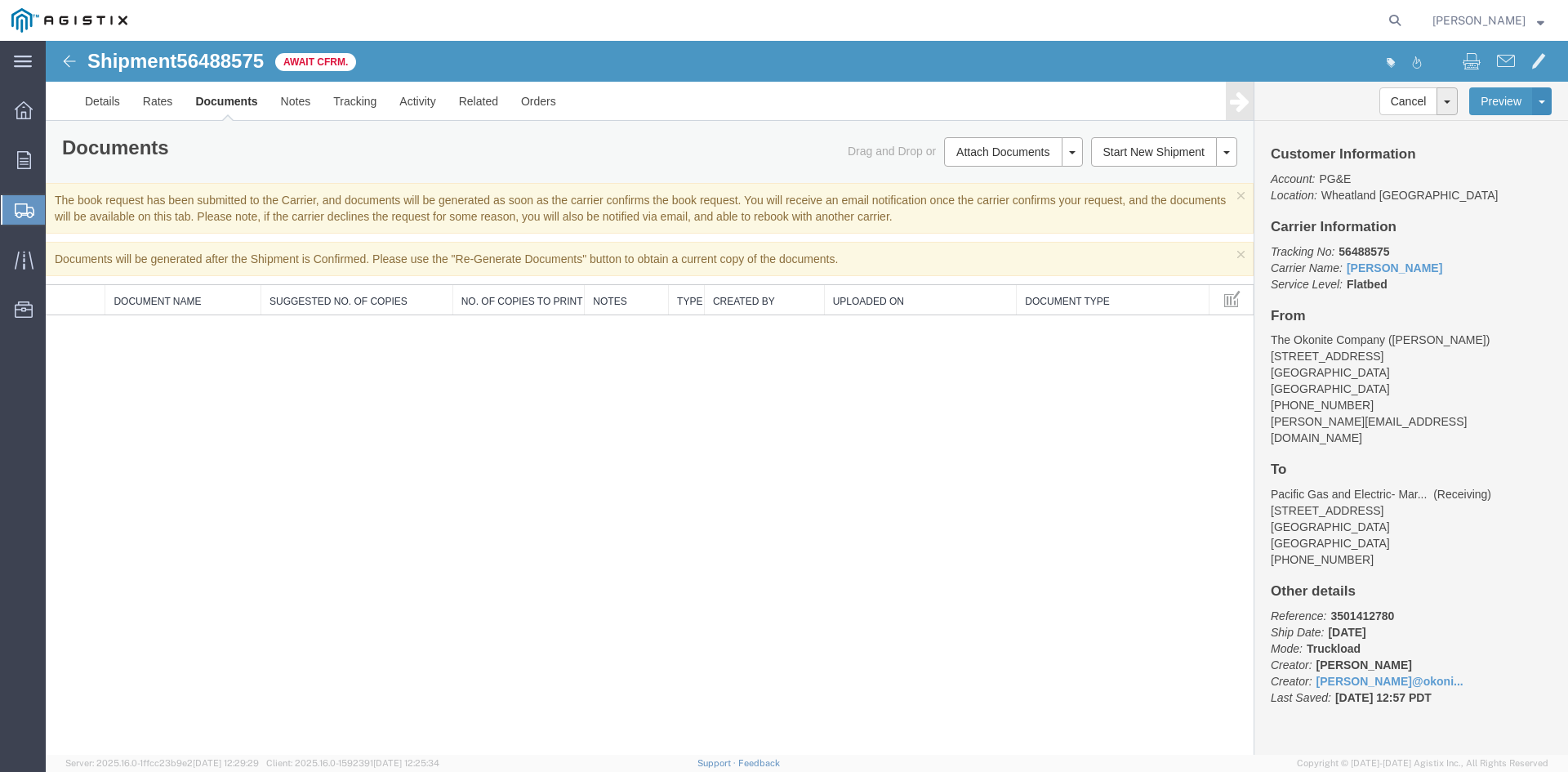
click at [0, 0] on span "Create from Template" at bounding box center [0, 0] width 0 height 0
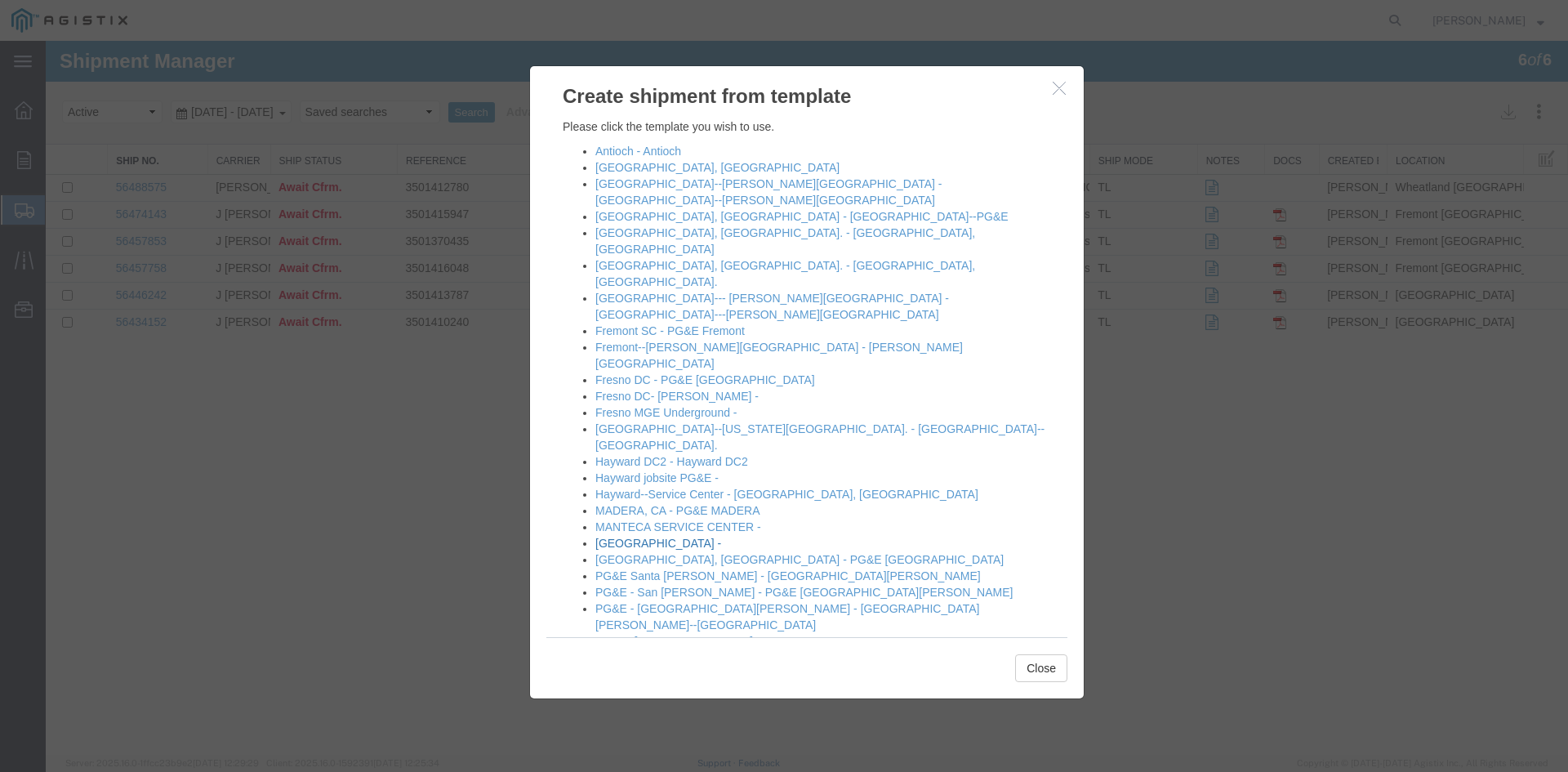
click at [644, 537] on link "[GEOGRAPHIC_DATA] -" at bounding box center [659, 543] width 126 height 13
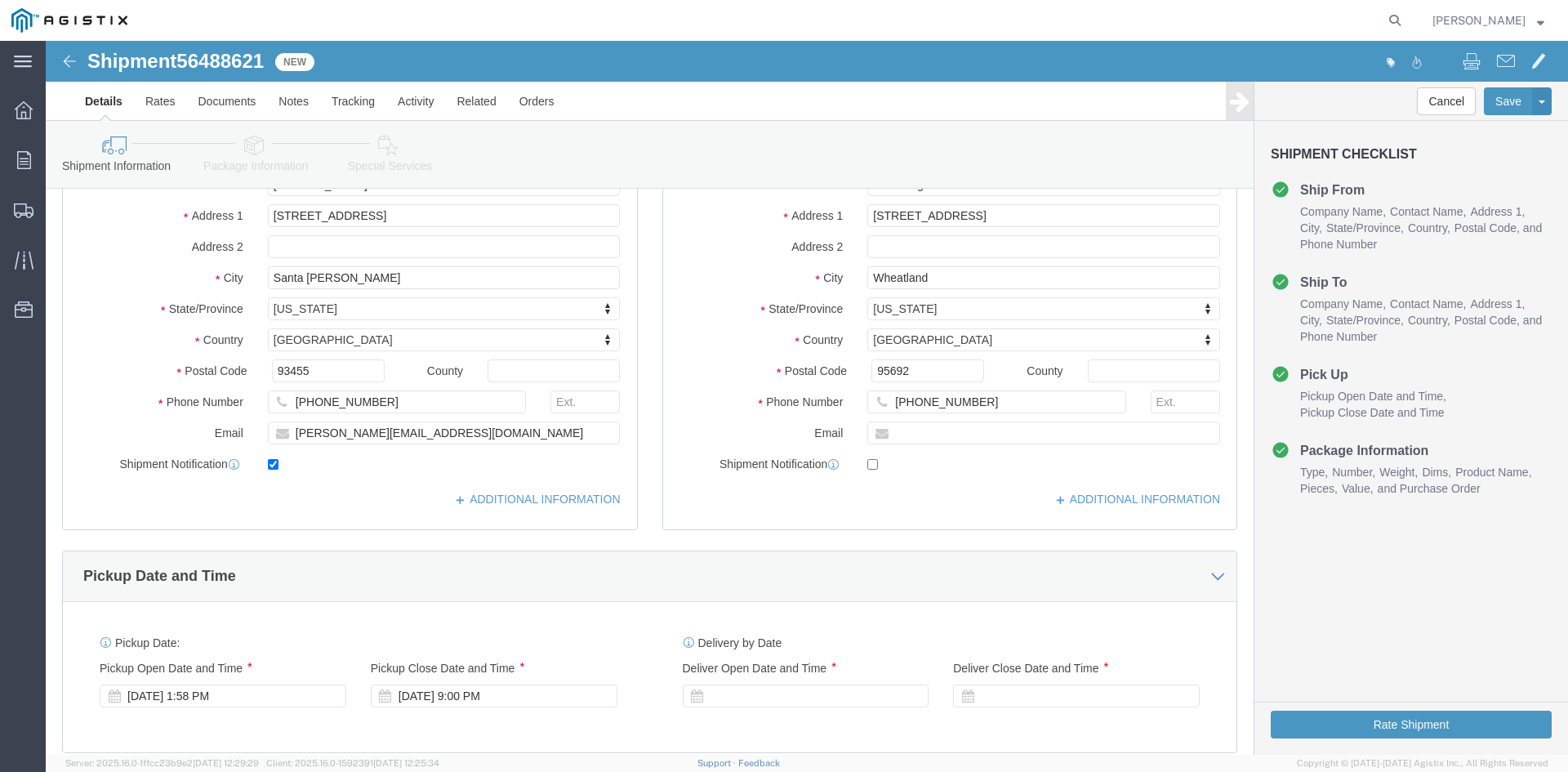
scroll to position [409, 0]
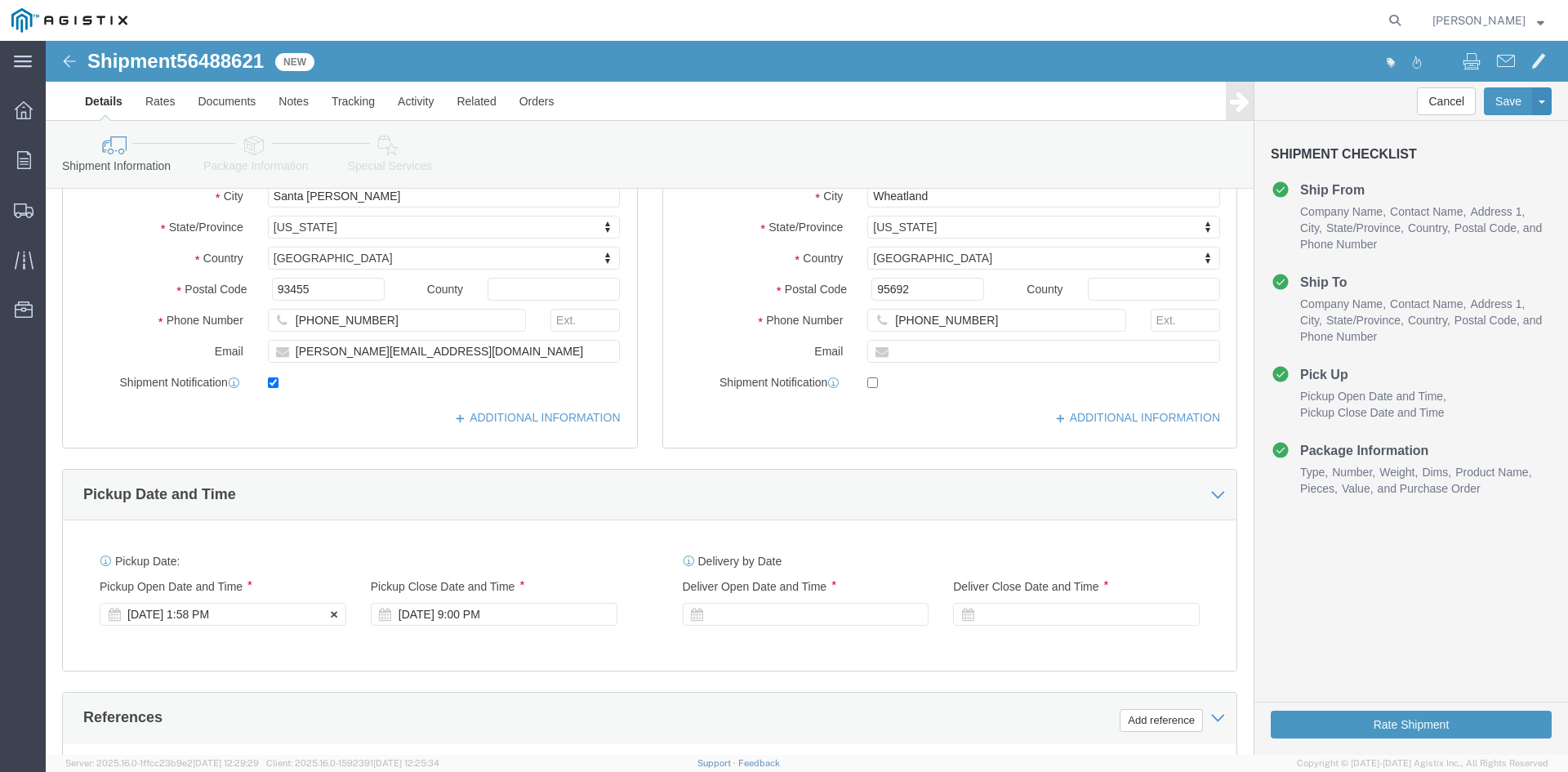
click div "[DATE] 1:58 PM"
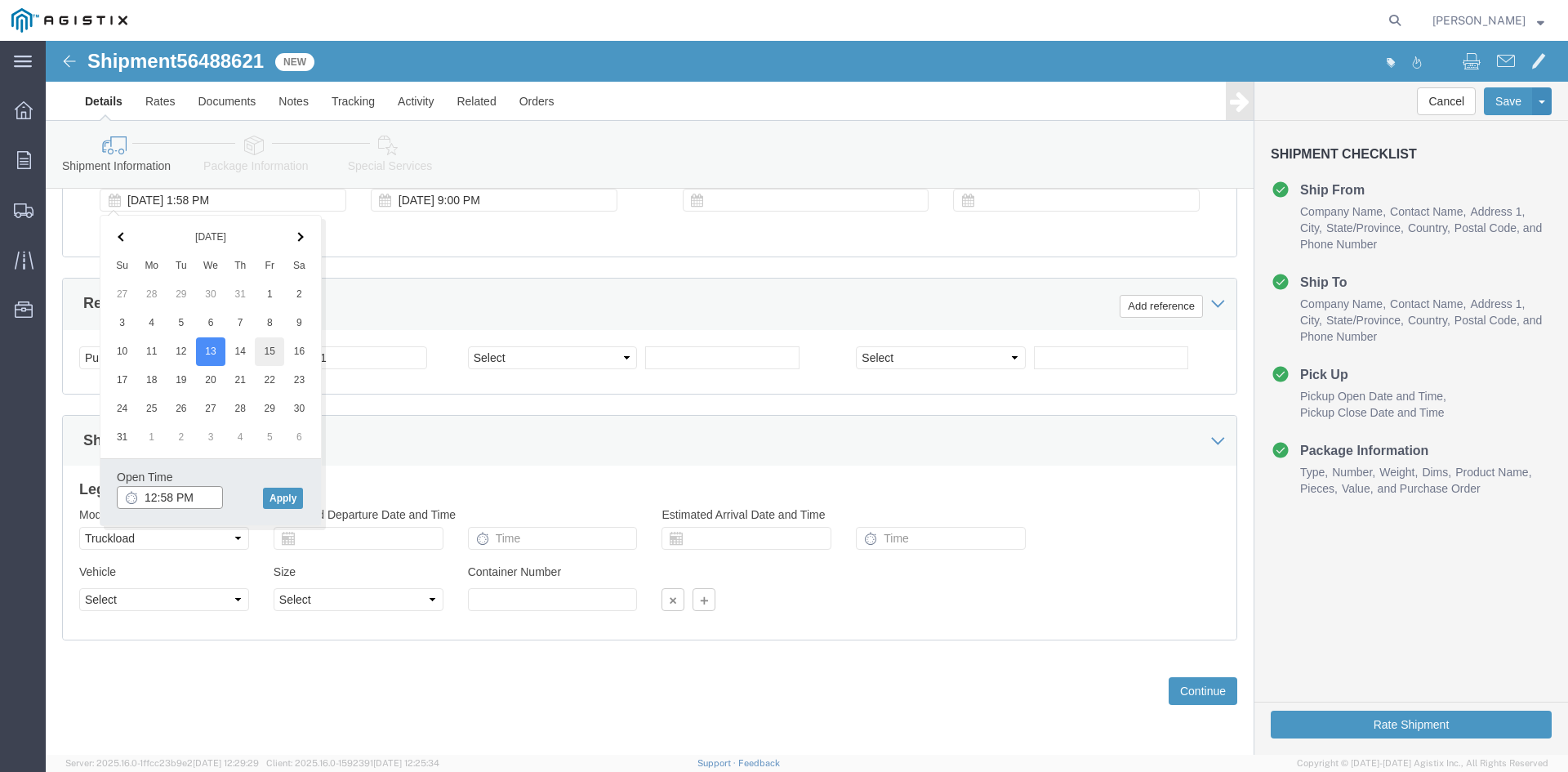
type input "12:58 PM"
click button "Apply"
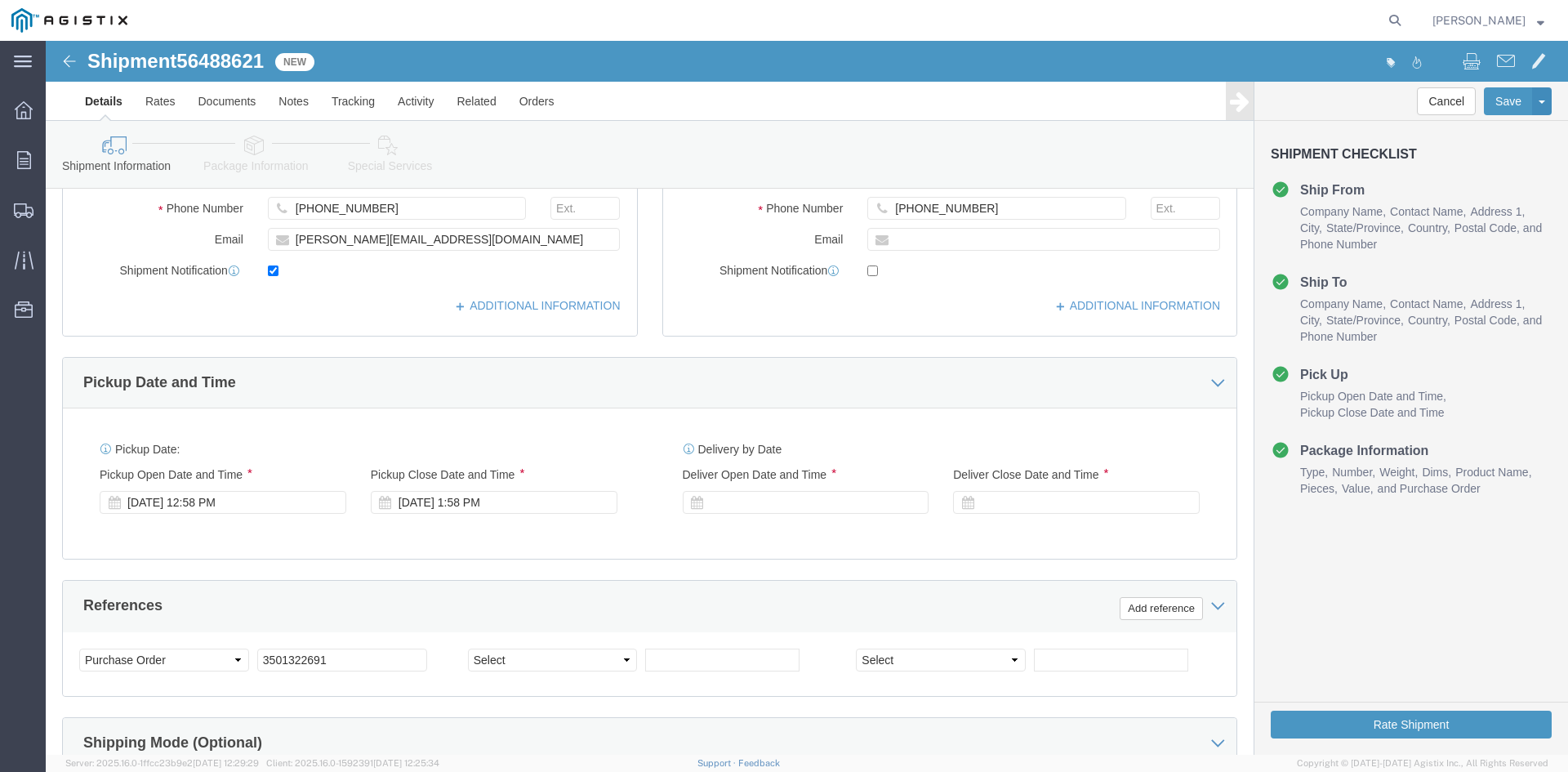
scroll to position [496, 0]
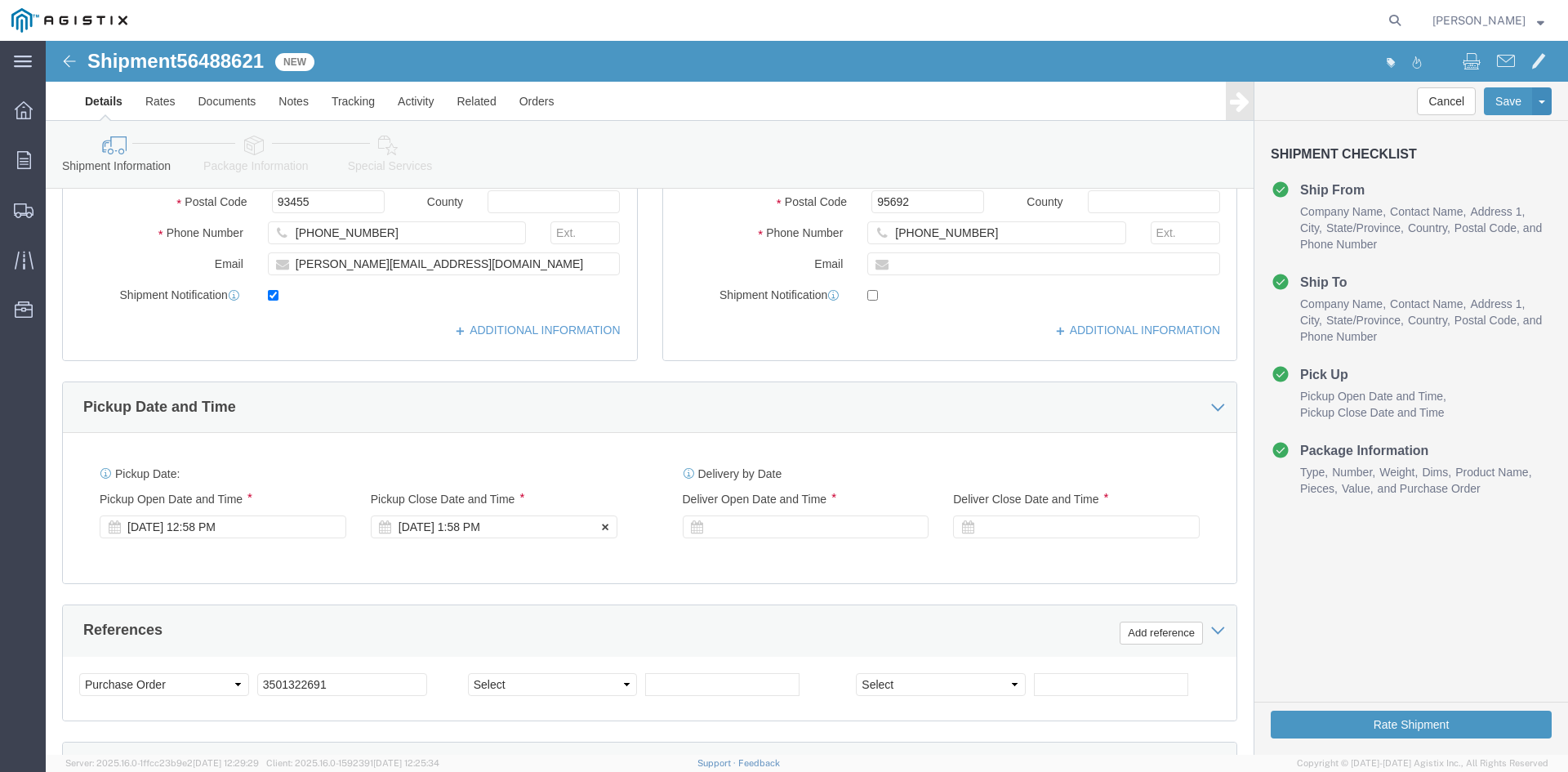
click div "[DATE] 1:58 PM"
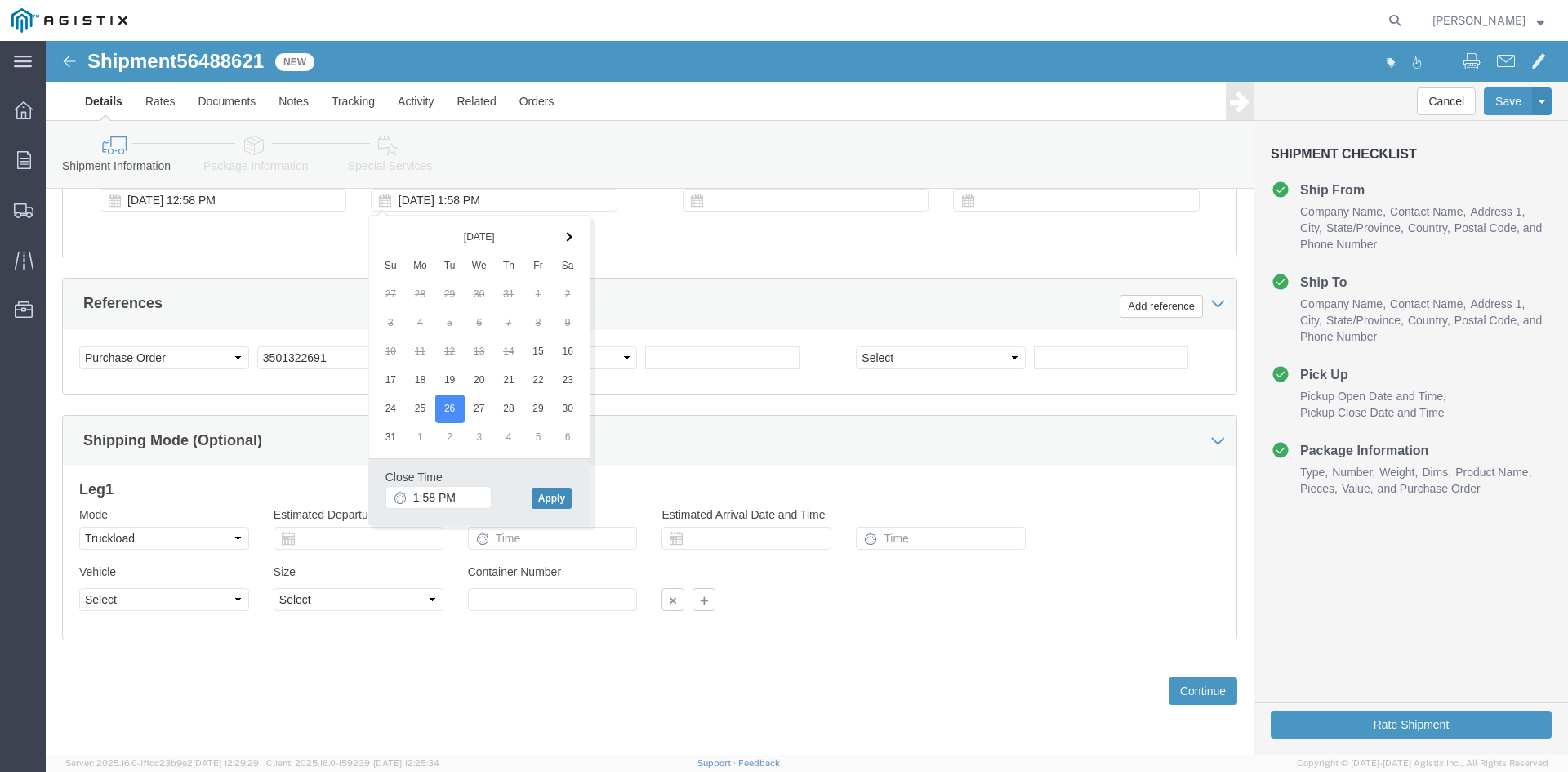
click button "Apply"
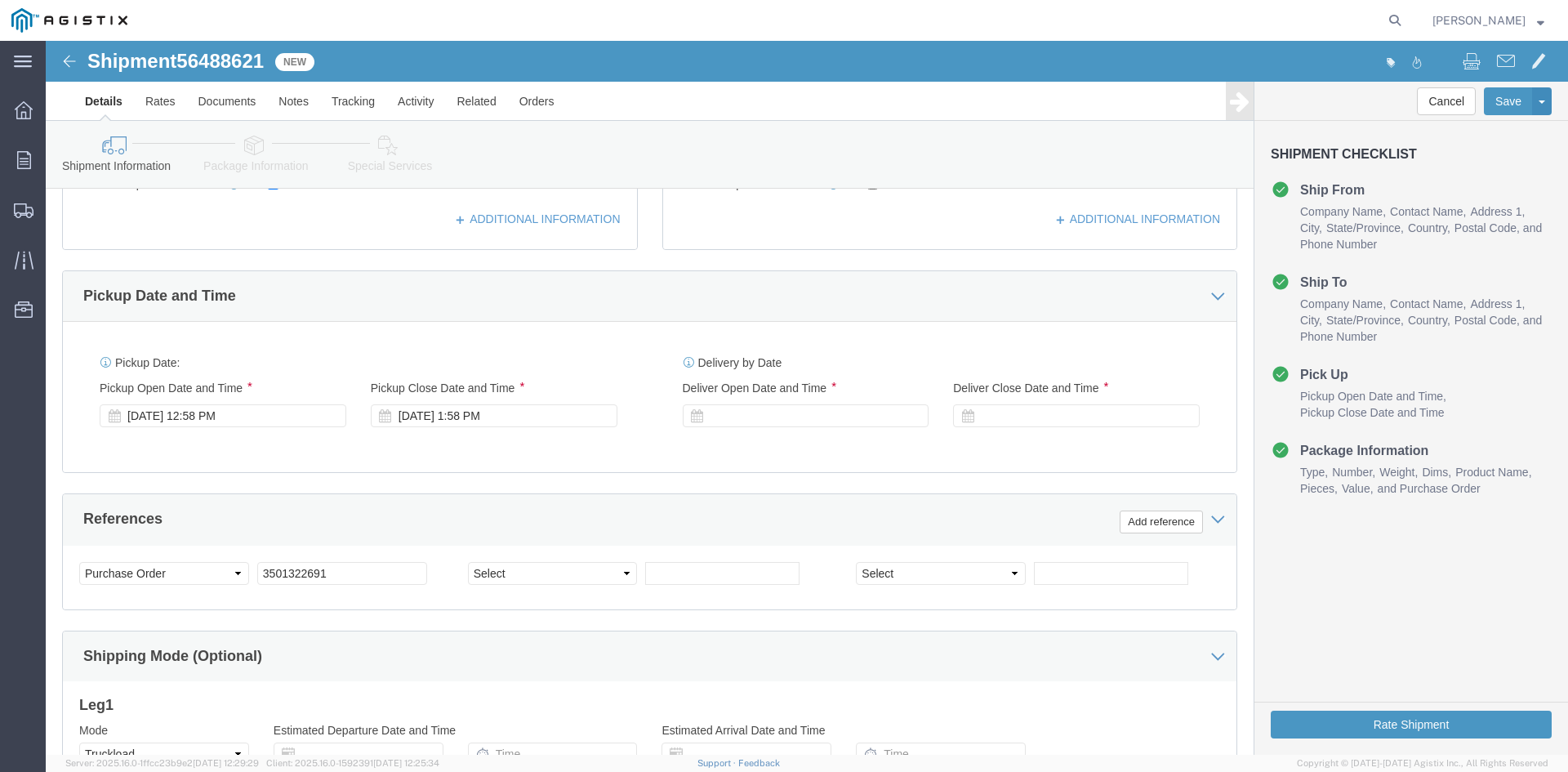
scroll to position [577, 0]
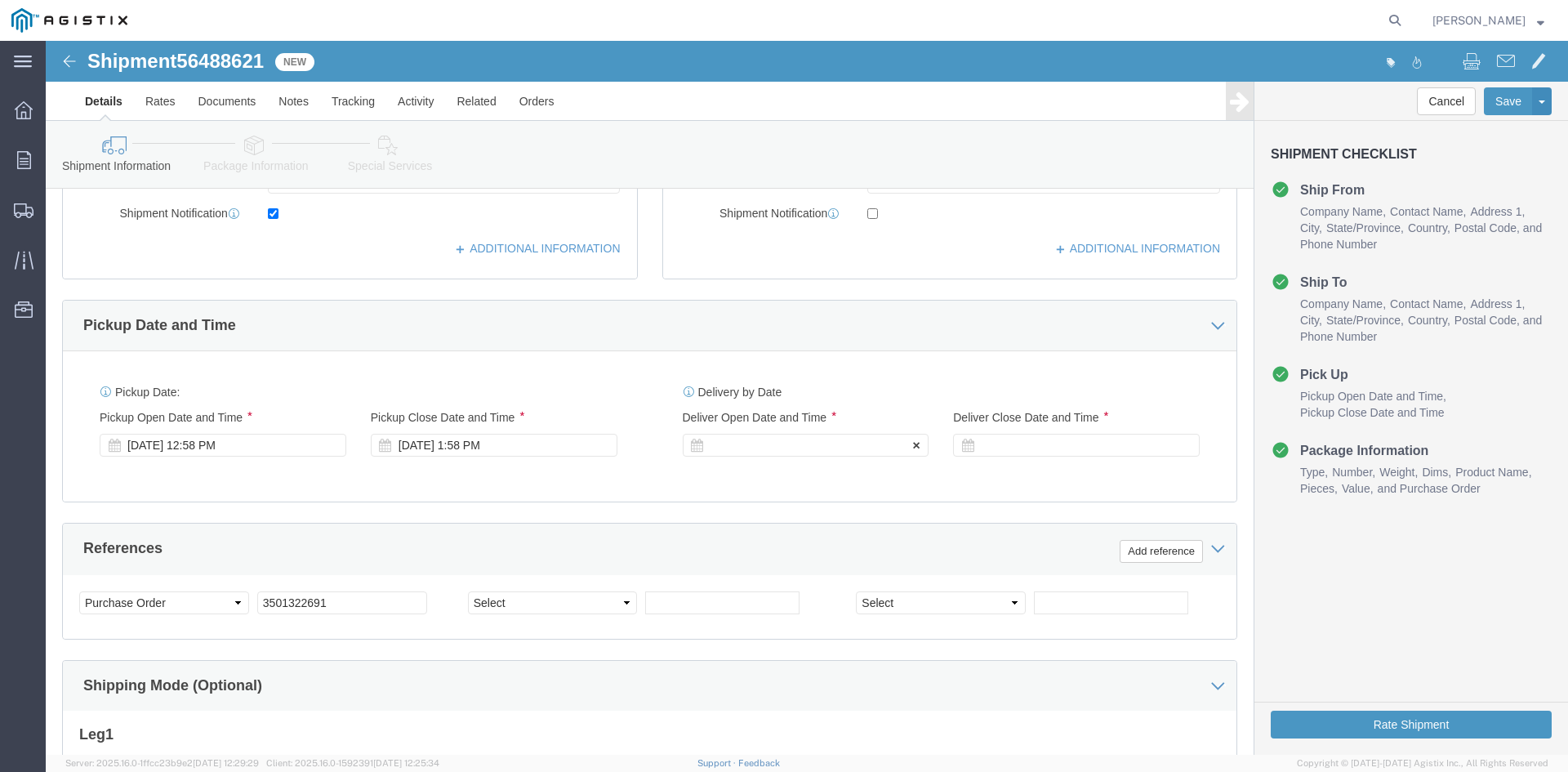
click div
drag, startPoint x: 821, startPoint y: 703, endPoint x: 923, endPoint y: 619, distance: 132.1
click button "Apply"
click div
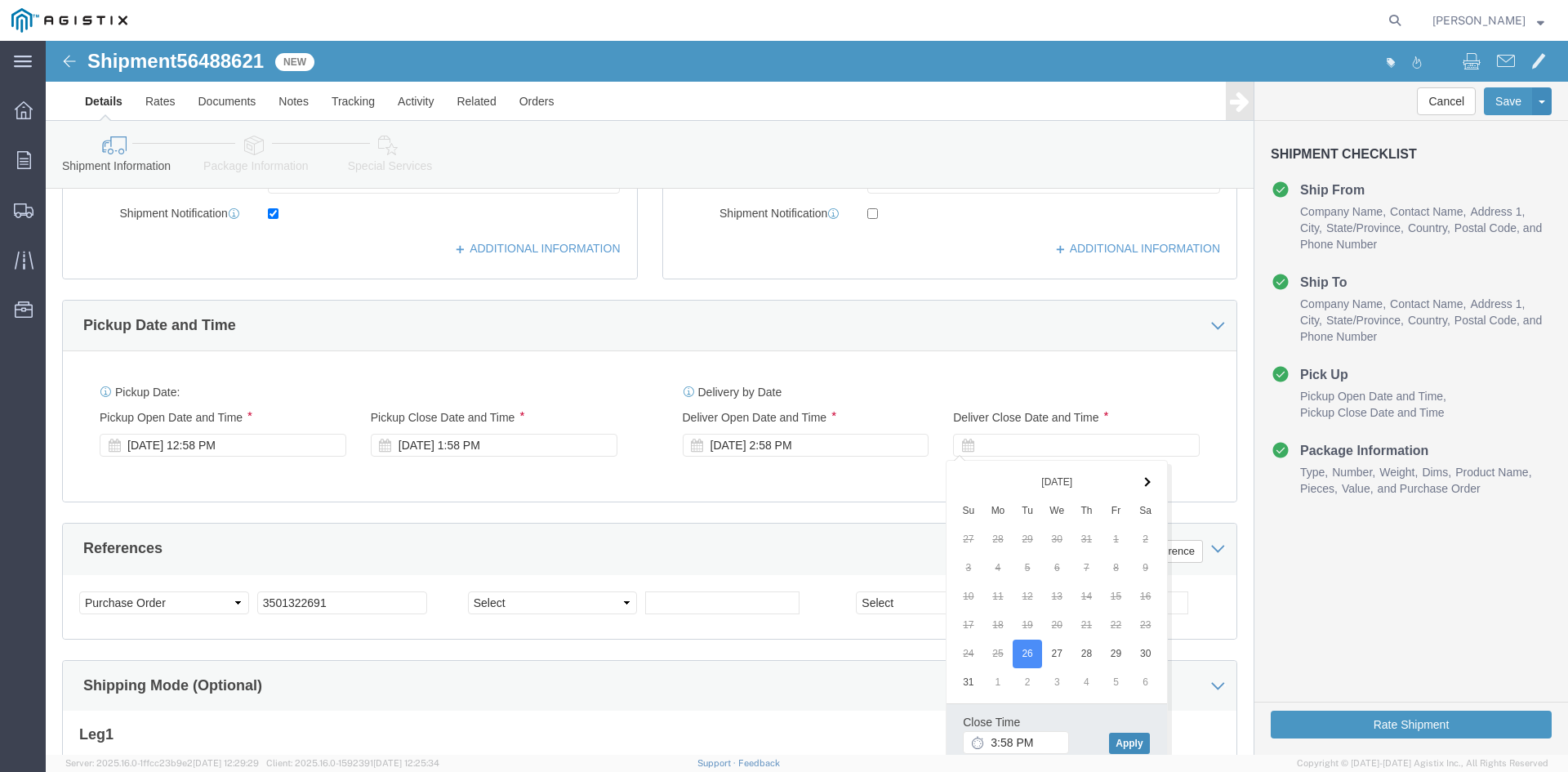
click button "Apply"
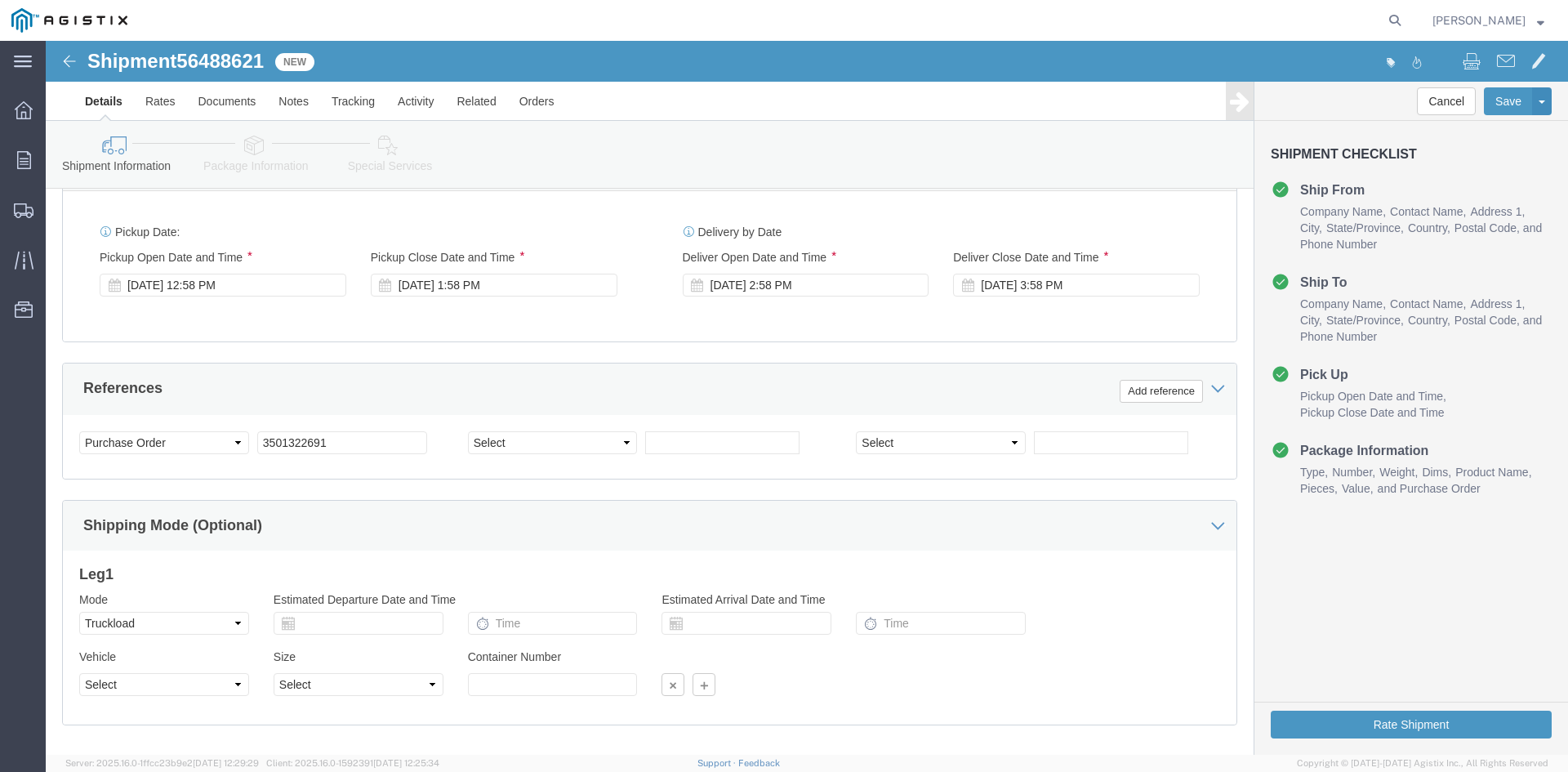
scroll to position [741, 0]
click input "3501322691"
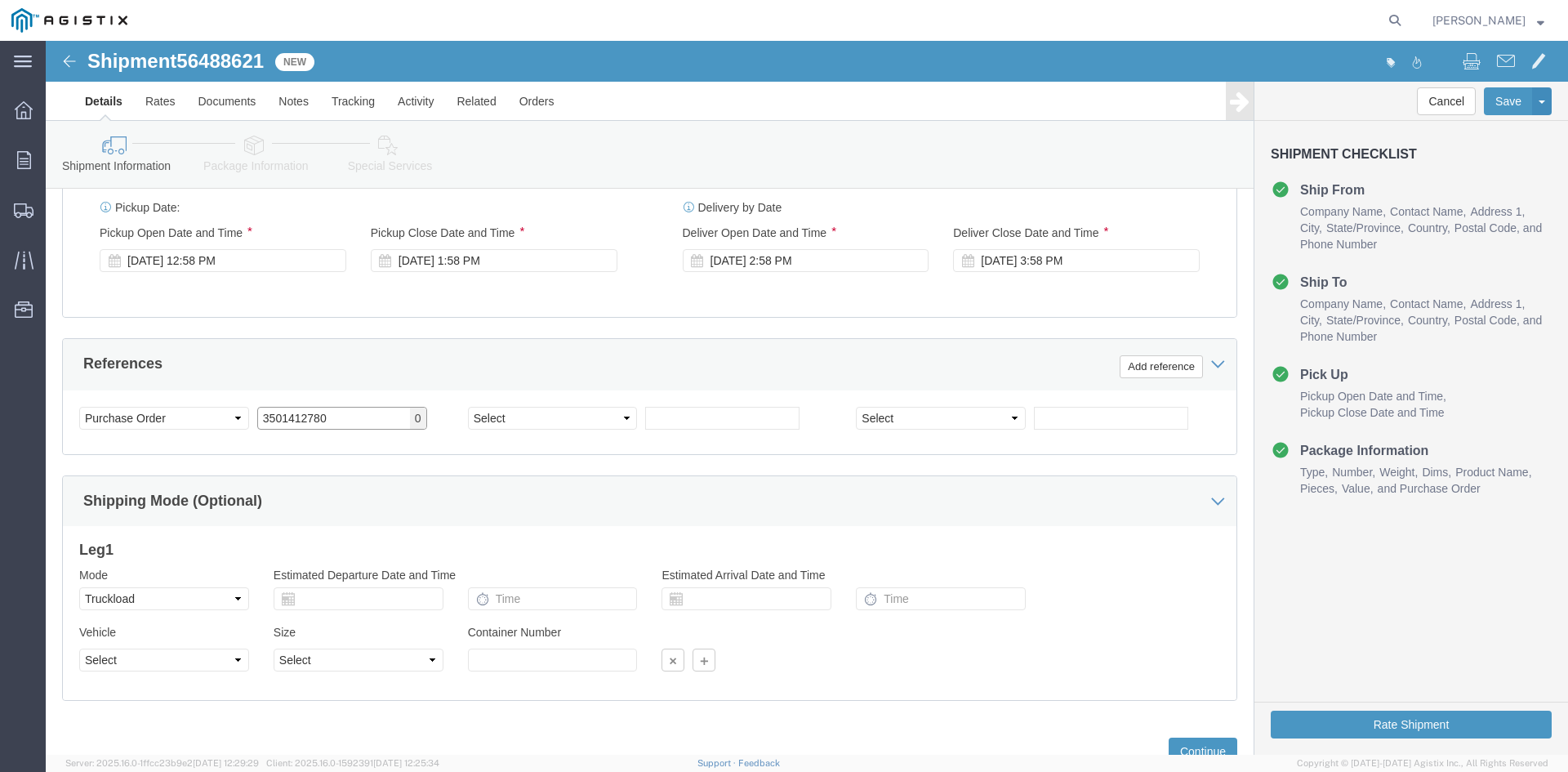
scroll to position [823, 0]
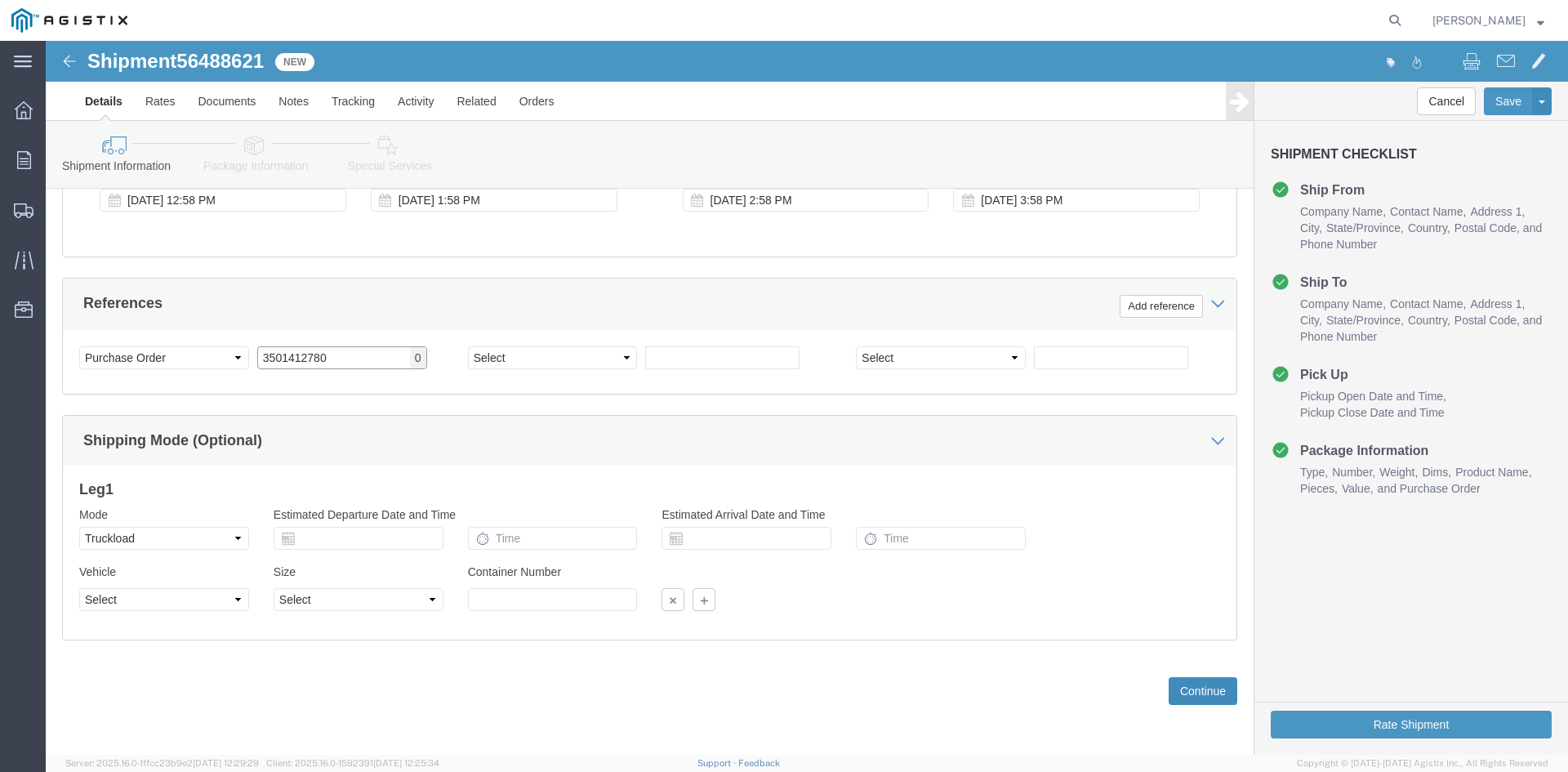
type input "3501412780"
click button "Continue"
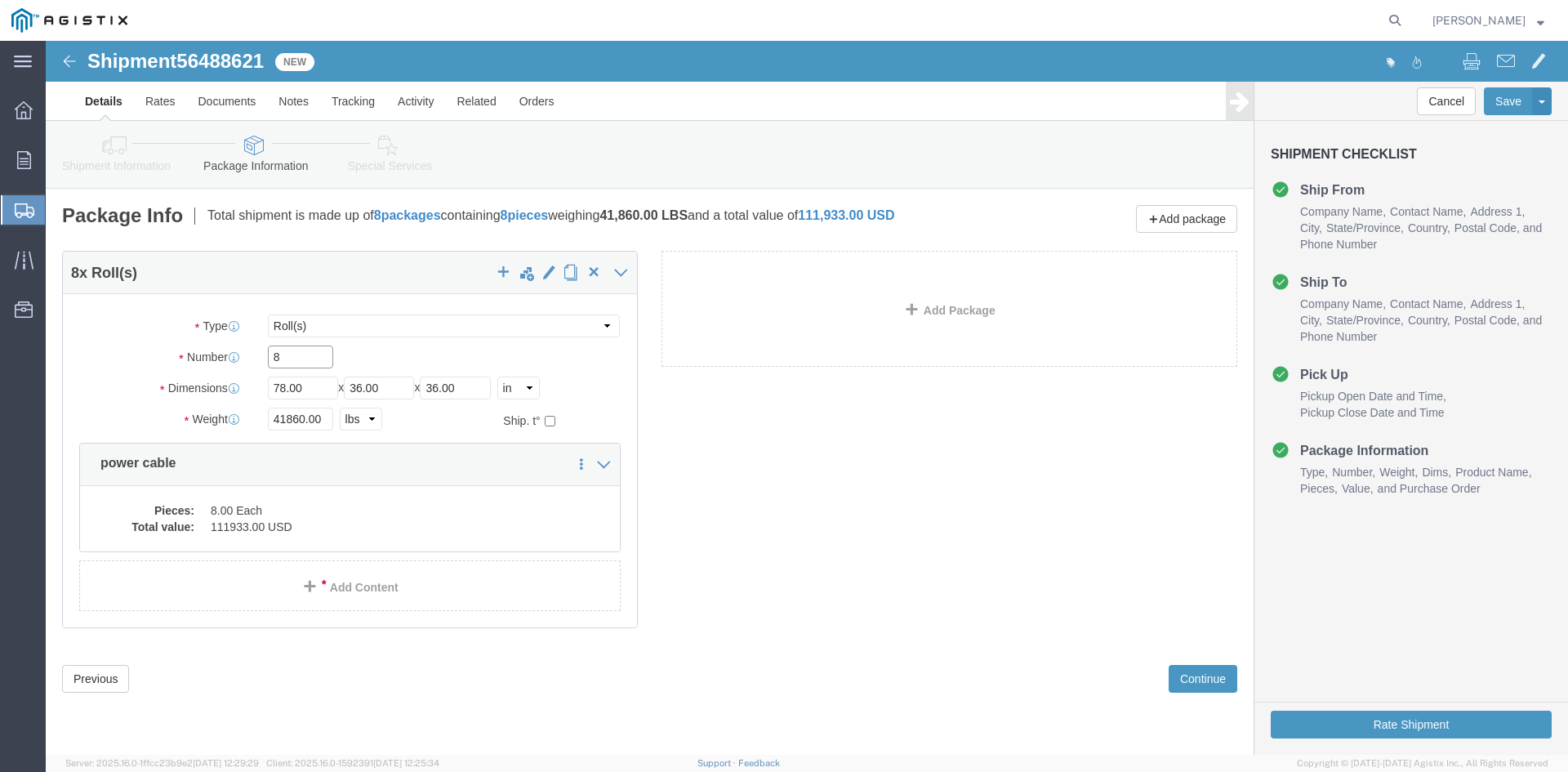
click input "8"
type input "6"
click input "41860.00"
type input "4"
type input "29500"
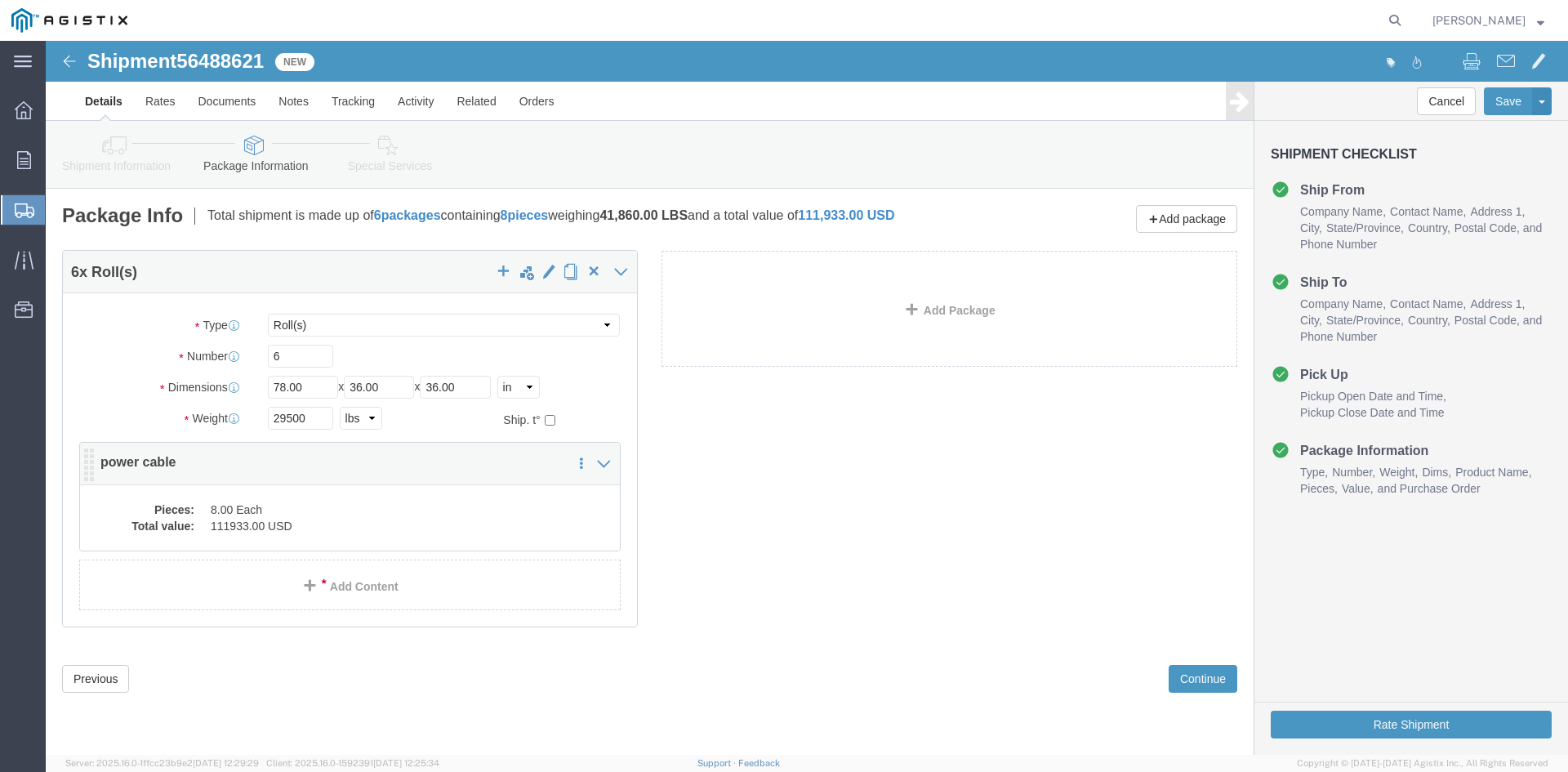
click div "6 x Roll(s) Package Type Select Bulk Bundle(s) Cardboard Box(es) Carton(s) Crat…"
click dd "8.00 Each"
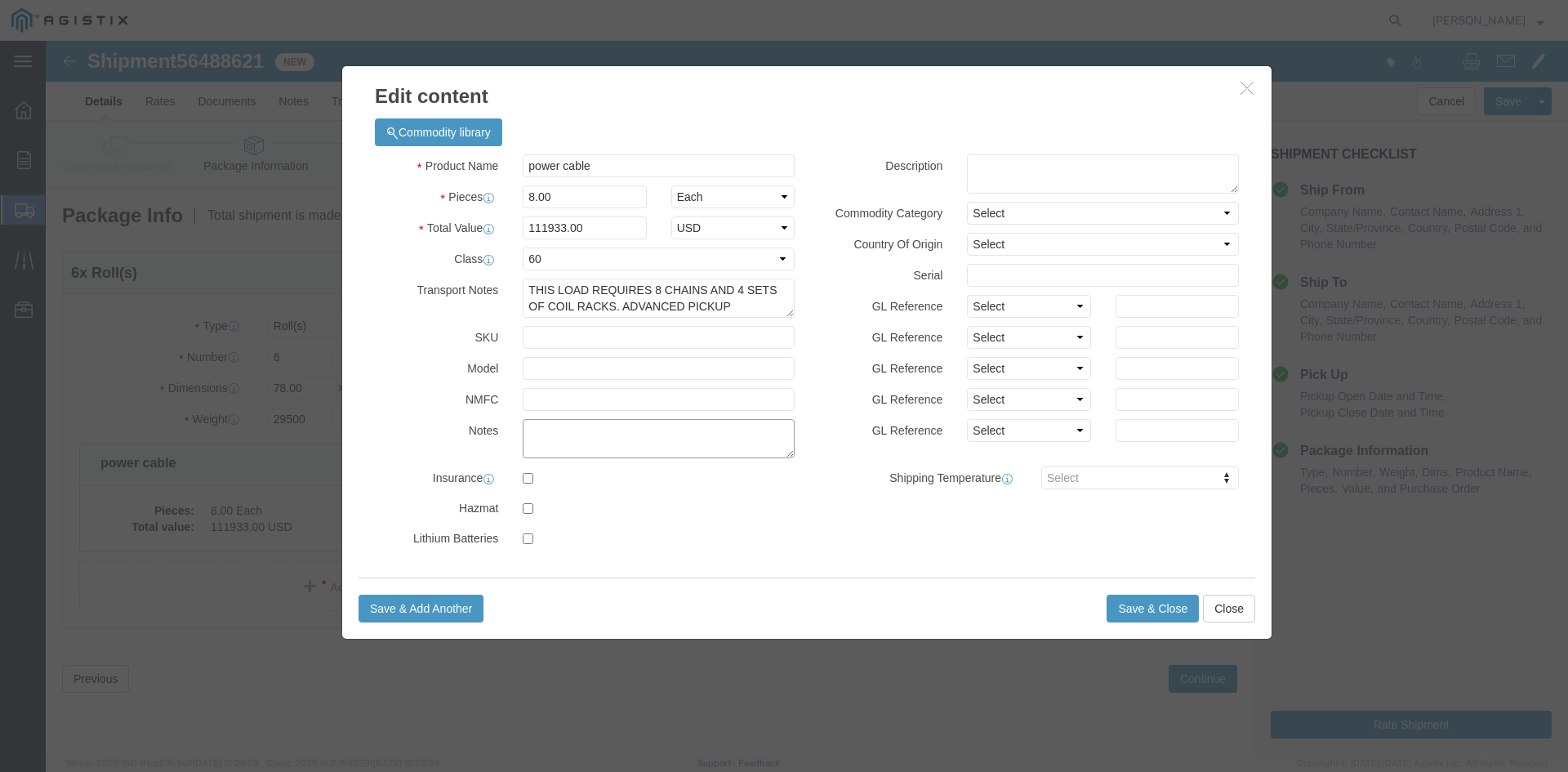
paste textarea "THIS LOAD REQUIRES 8 CHAINS AND 4 SETS OF COIL RACKS. ADVANCED PICKUP NOTIFICAT…"
type textarea "THIS LOAD REQUIRES 8 CHAINS AND 4 SETS OF COIL RACKS. ADVANCED PICKUP NOTIFICAT…"
click input "8.00"
type input "8"
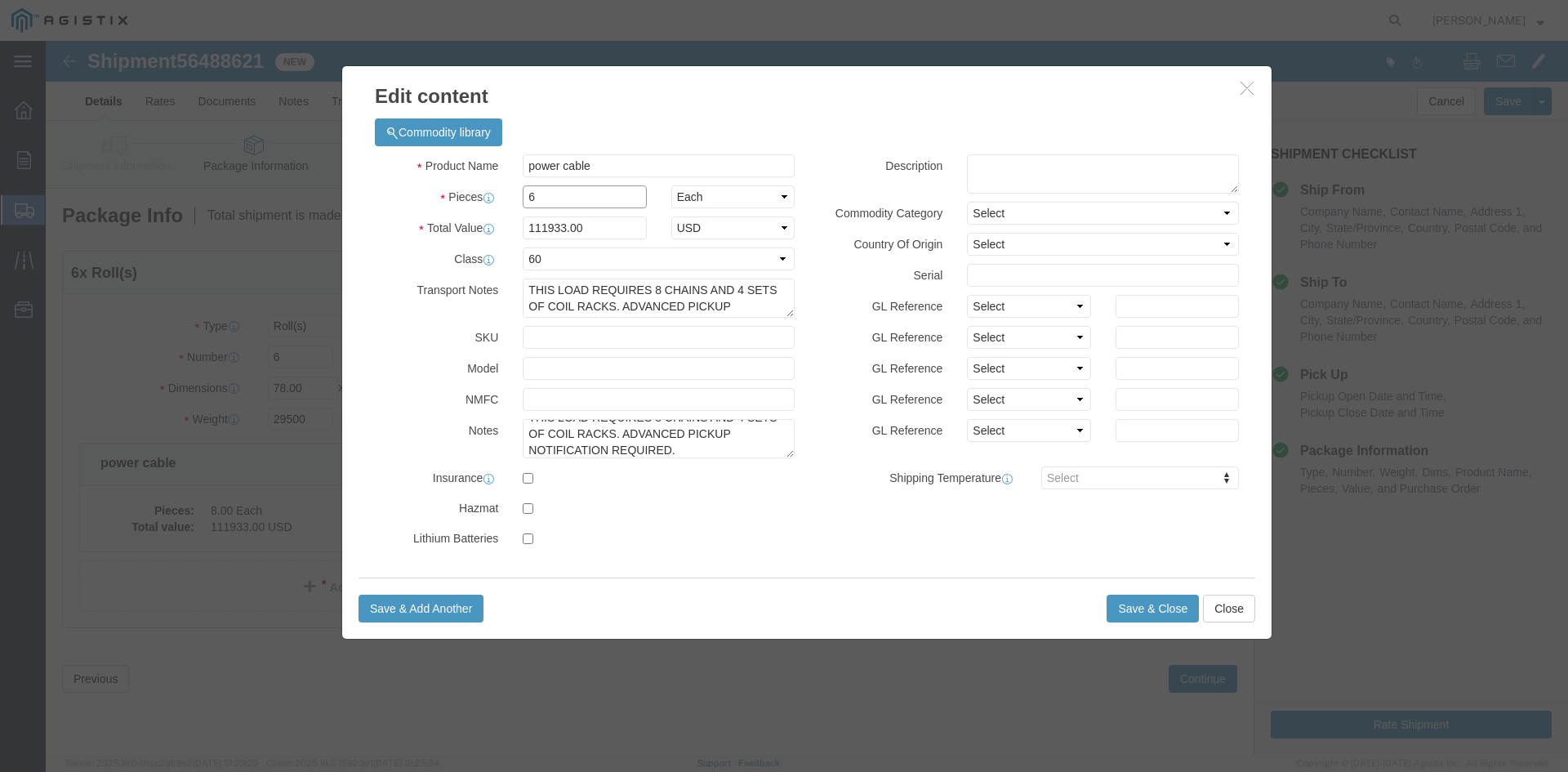
type input "6"
click input "83949.75"
type input "8"
type input "94141"
click button "Save & Close"
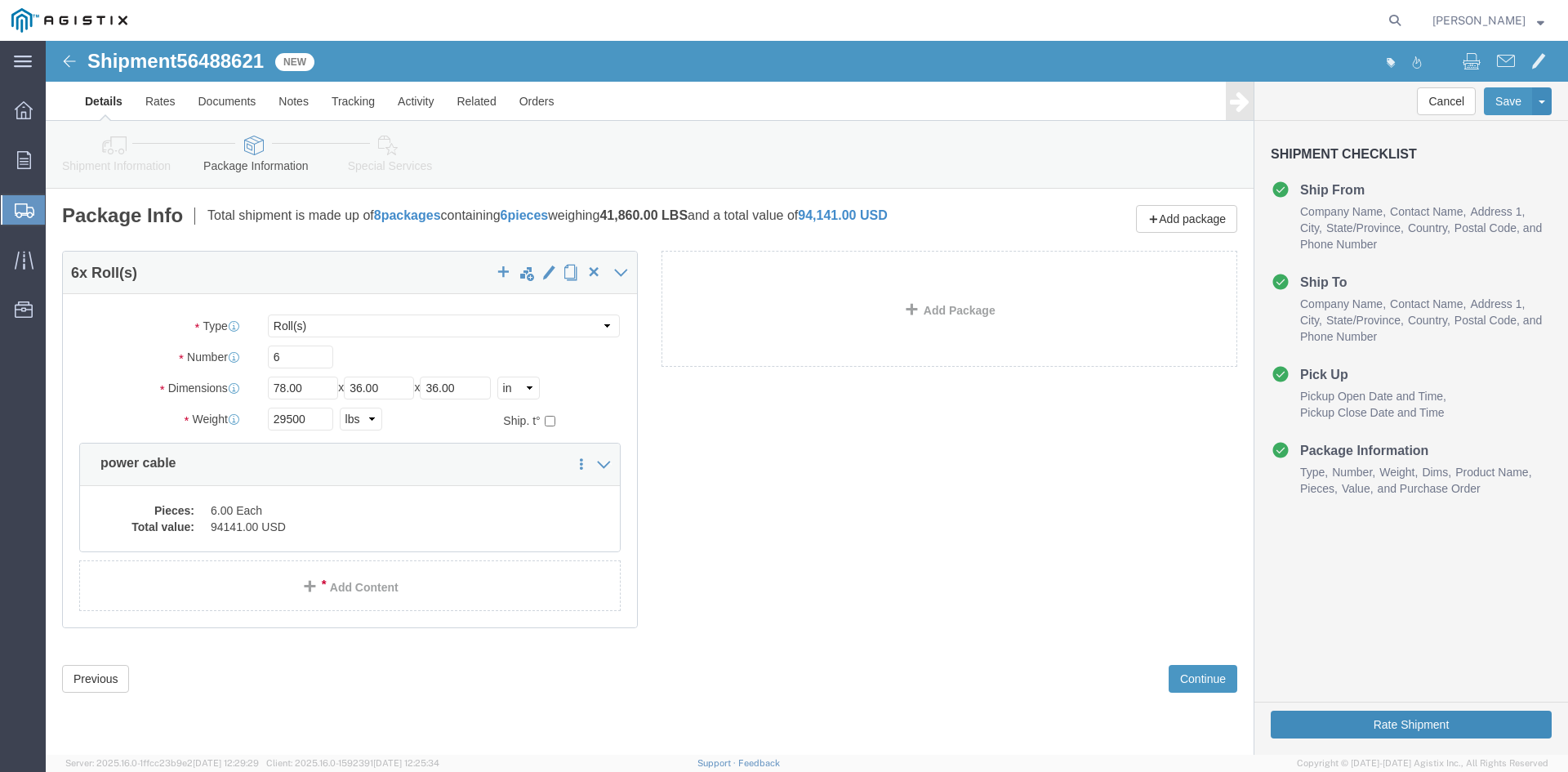
click button "Rate Shipment"
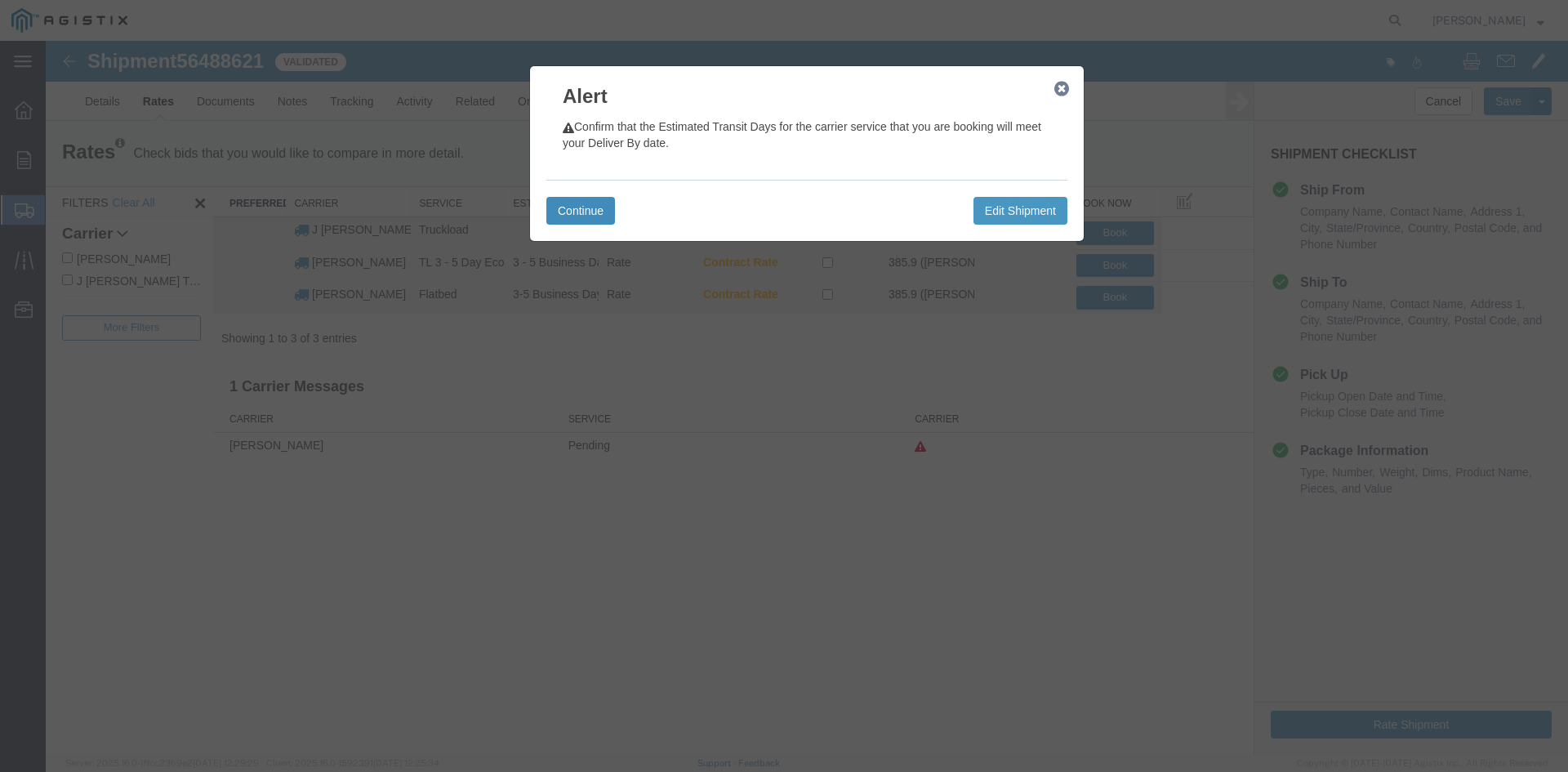
click at [569, 207] on button "Continue" at bounding box center [580, 211] width 68 height 28
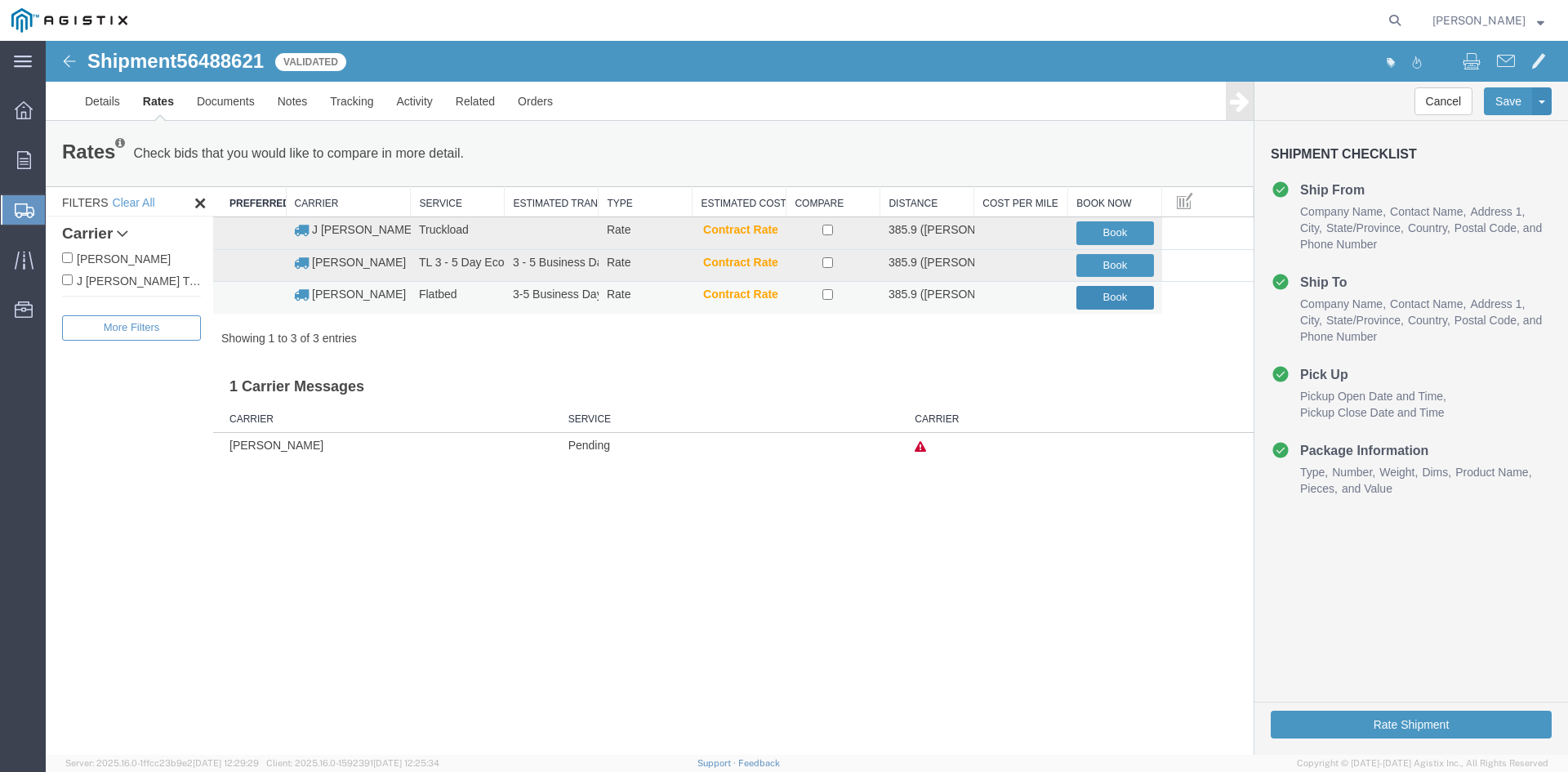
click at [1096, 301] on button "Book" at bounding box center [1114, 298] width 77 height 24
